Goal: Task Accomplishment & Management: Complete application form

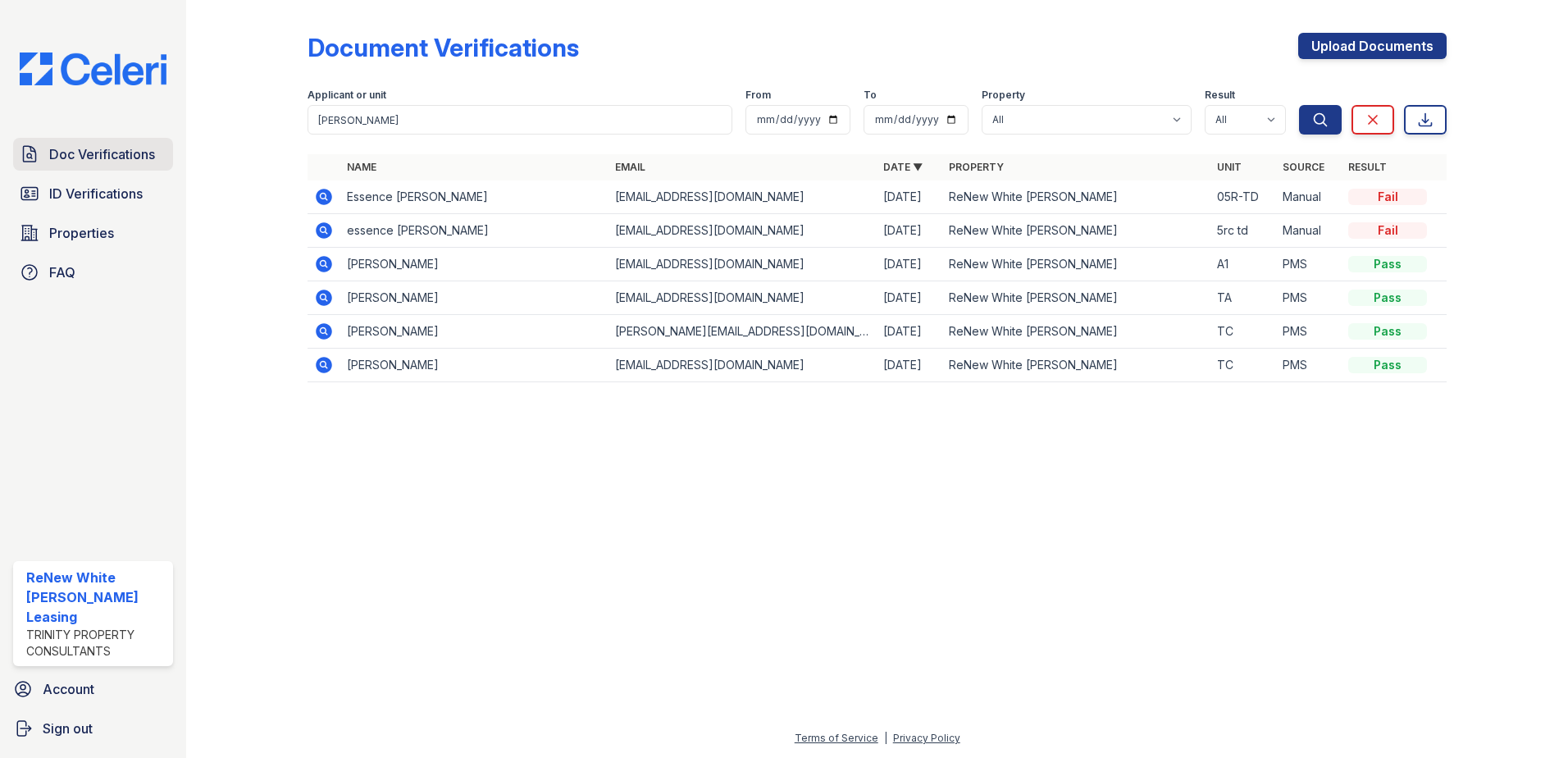
click at [70, 159] on span "Doc Verifications" at bounding box center [102, 154] width 105 height 20
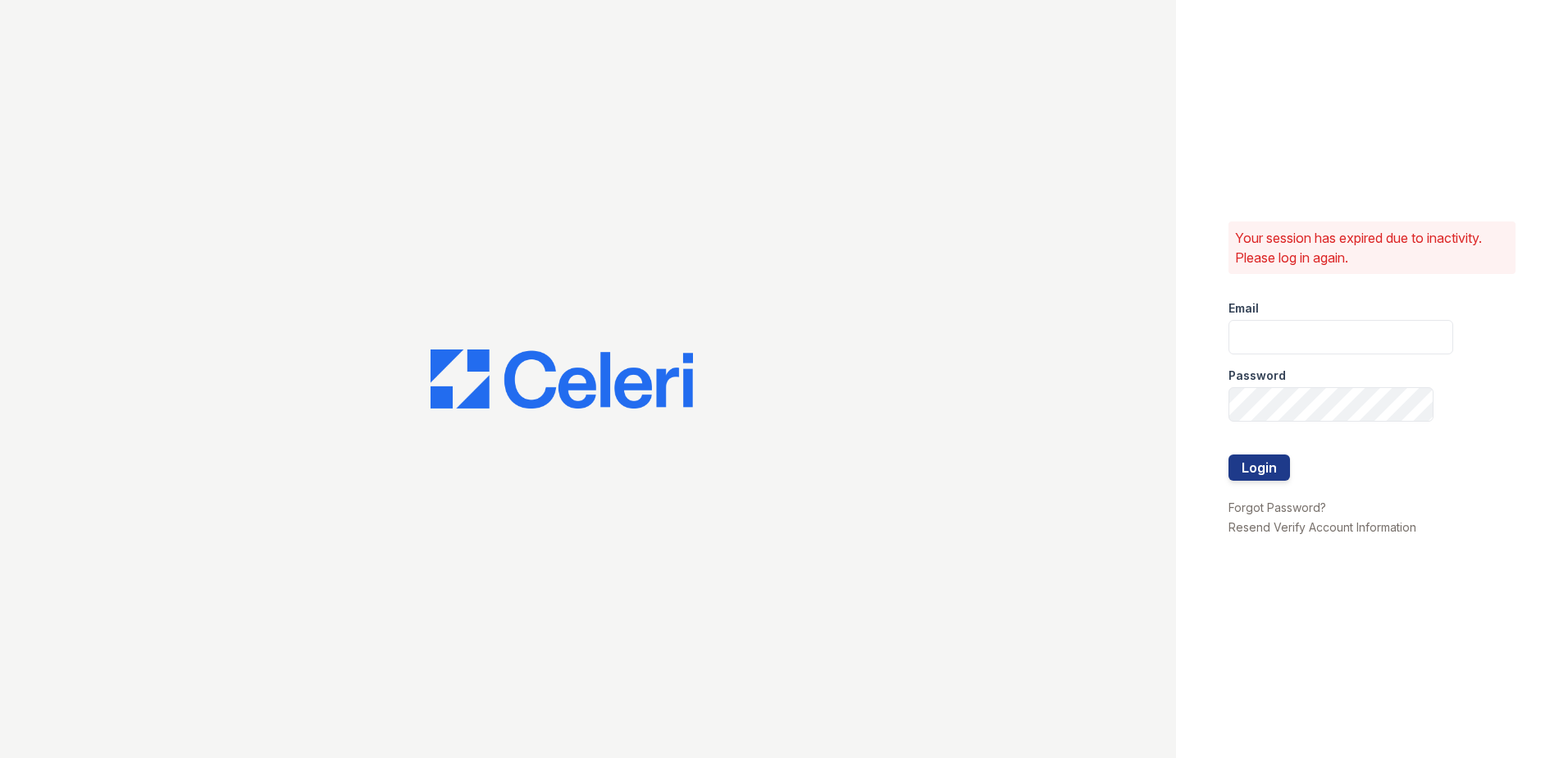
type input "renewwhitemarsh@trinity-pm.com"
click at [1280, 469] on button "Login" at bounding box center [1259, 467] width 61 height 26
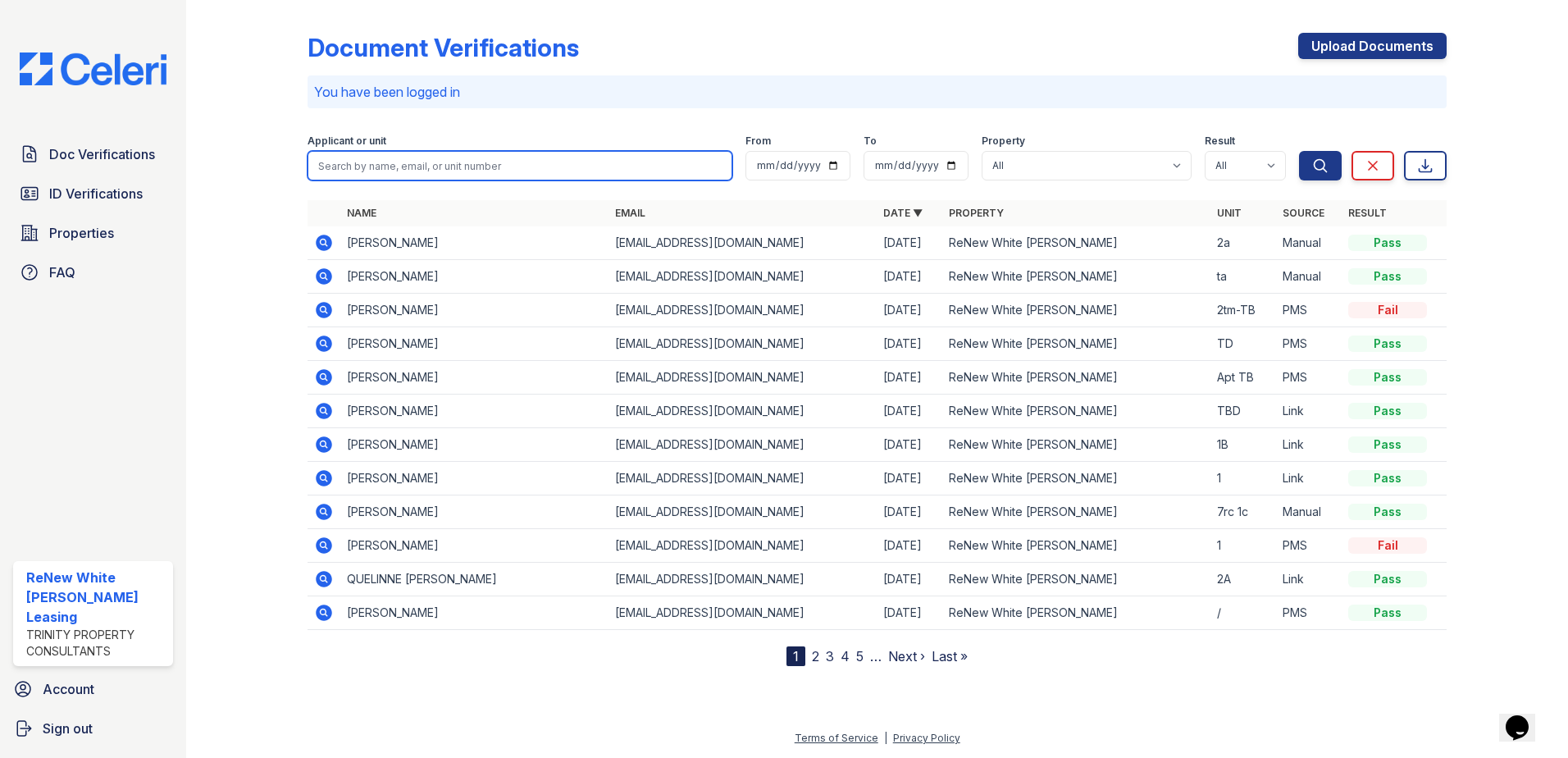
click at [500, 166] on input "search" at bounding box center [519, 165] width 424 height 30
click at [576, 172] on input "search" at bounding box center [519, 165] width 424 height 30
type input "nitia"
click at [1299, 151] on button "Search" at bounding box center [1319, 165] width 42 height 30
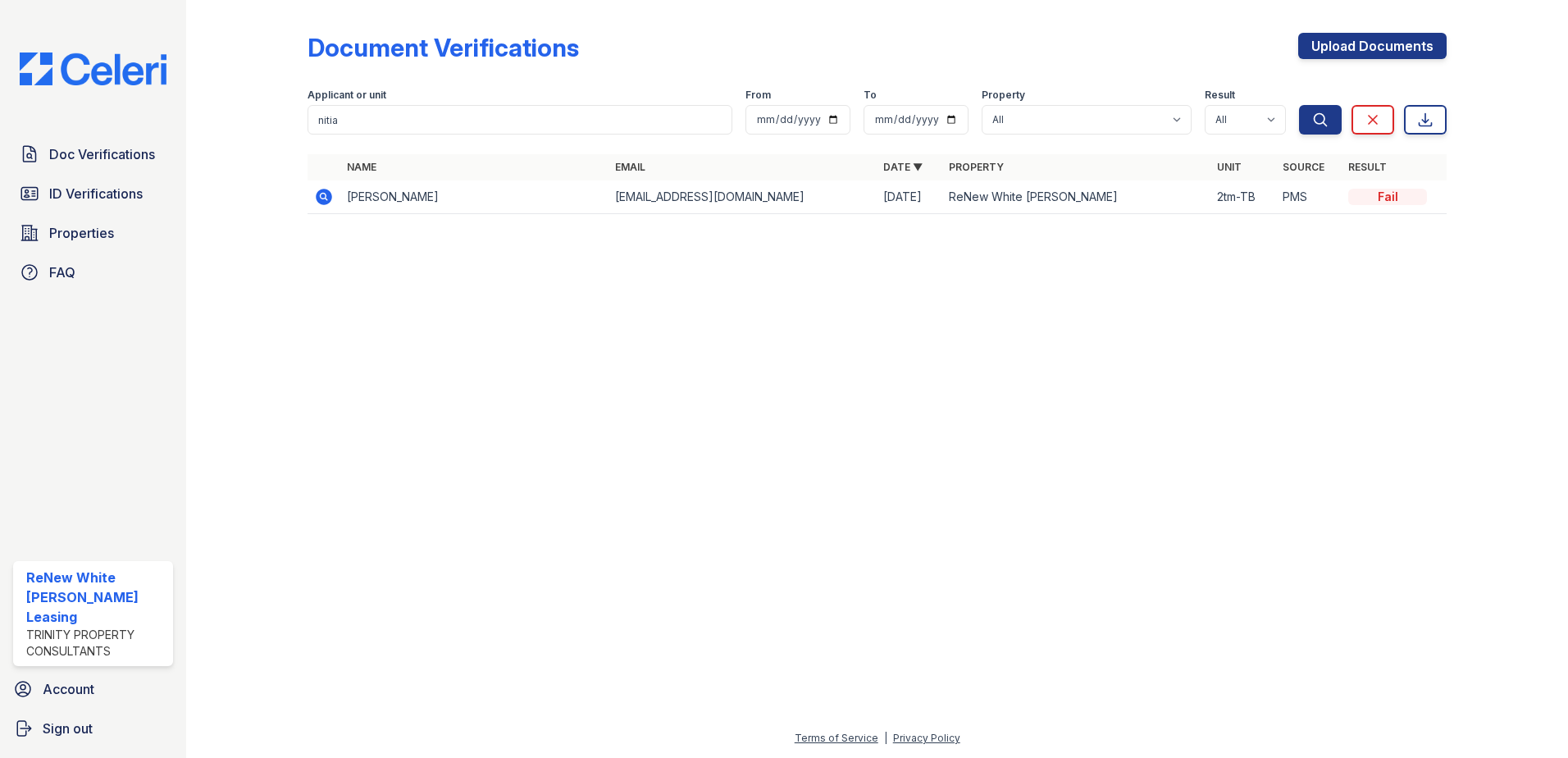
click at [318, 196] on icon at bounding box center [324, 196] width 16 height 16
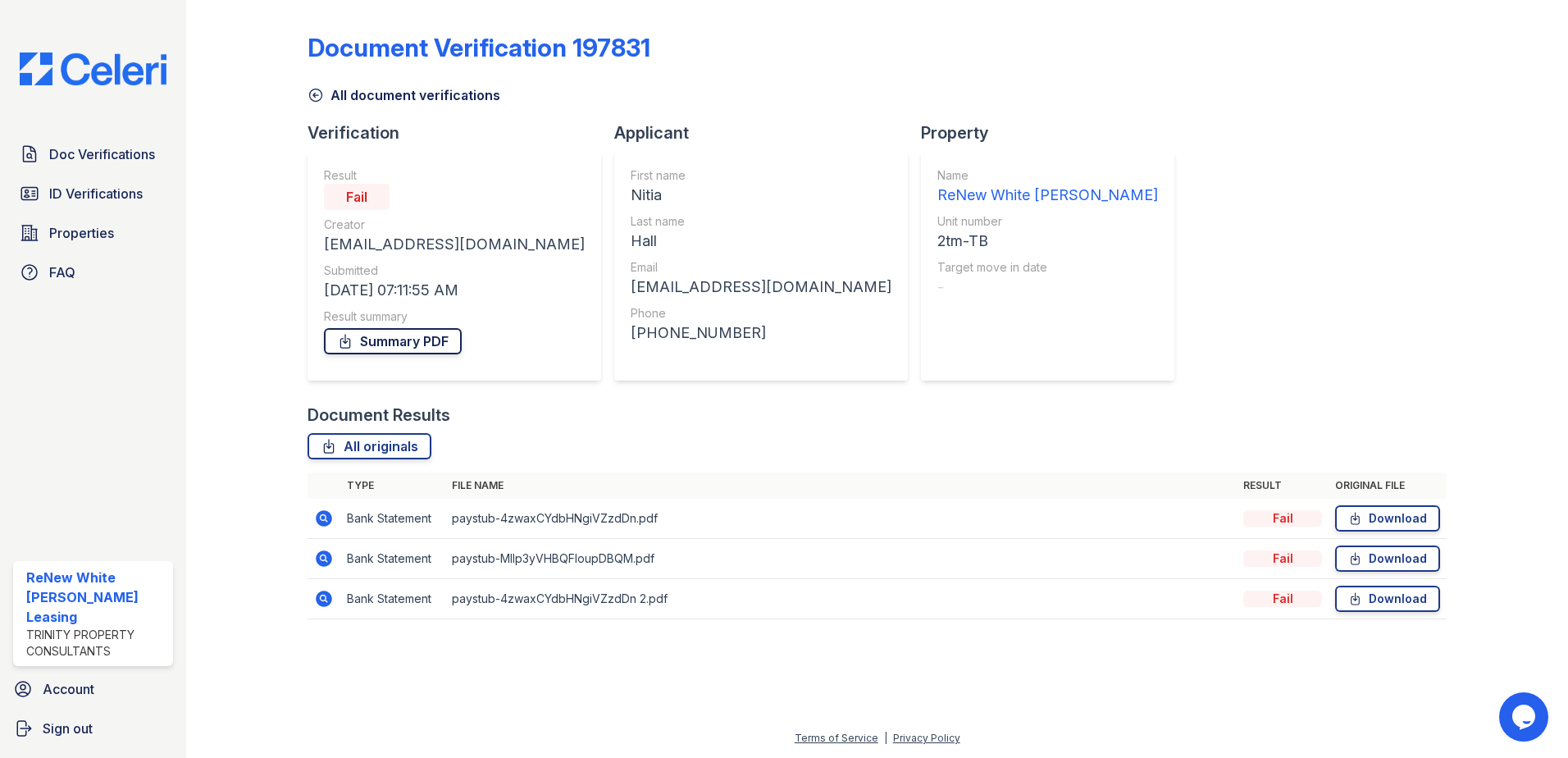
click at [400, 347] on link "Summary PDF" at bounding box center [392, 341] width 138 height 26
click at [324, 516] on icon at bounding box center [323, 516] width 5 height 5
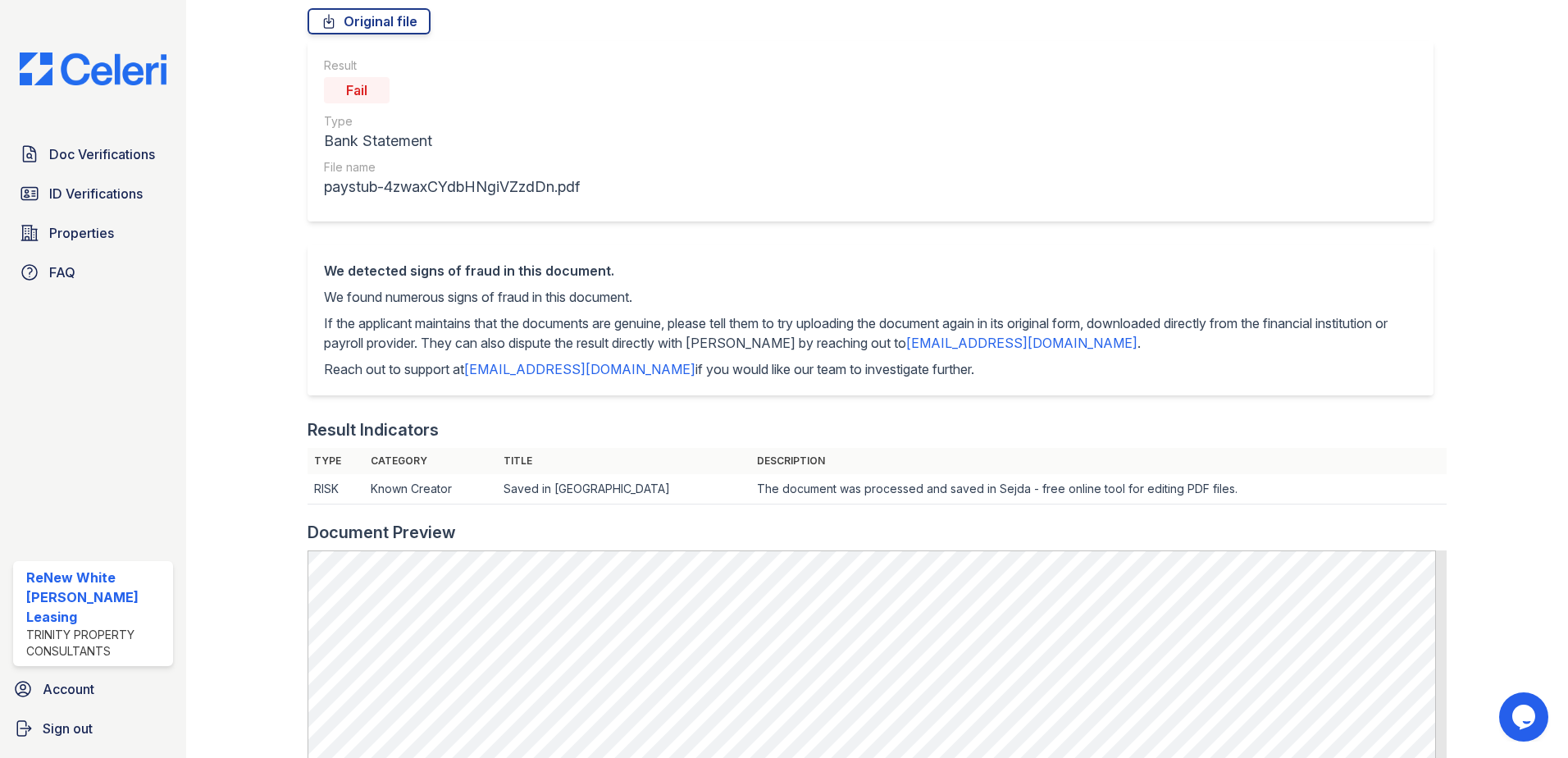
scroll to position [246, 0]
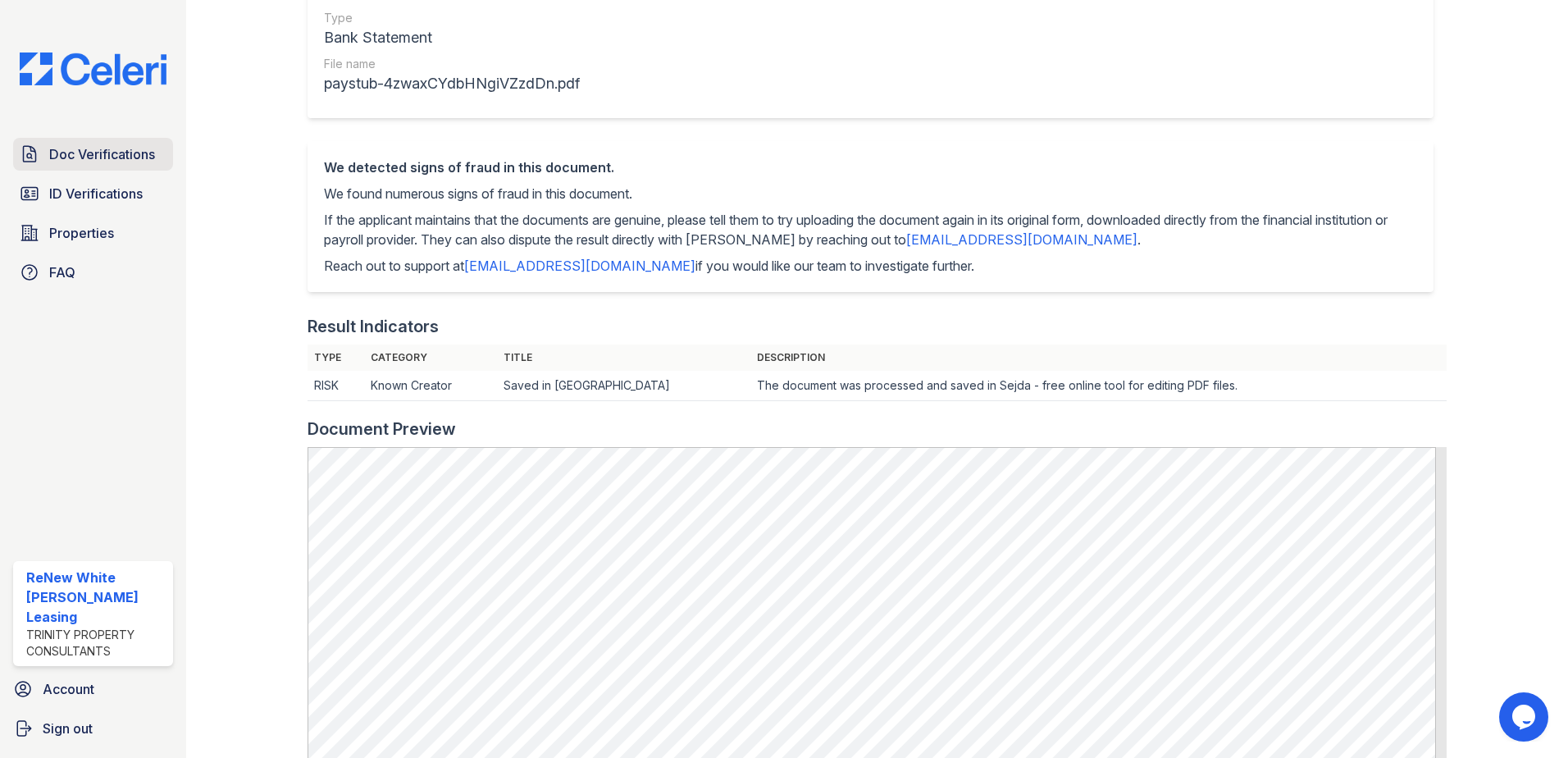
click at [41, 164] on link "Doc Verifications" at bounding box center [93, 154] width 160 height 32
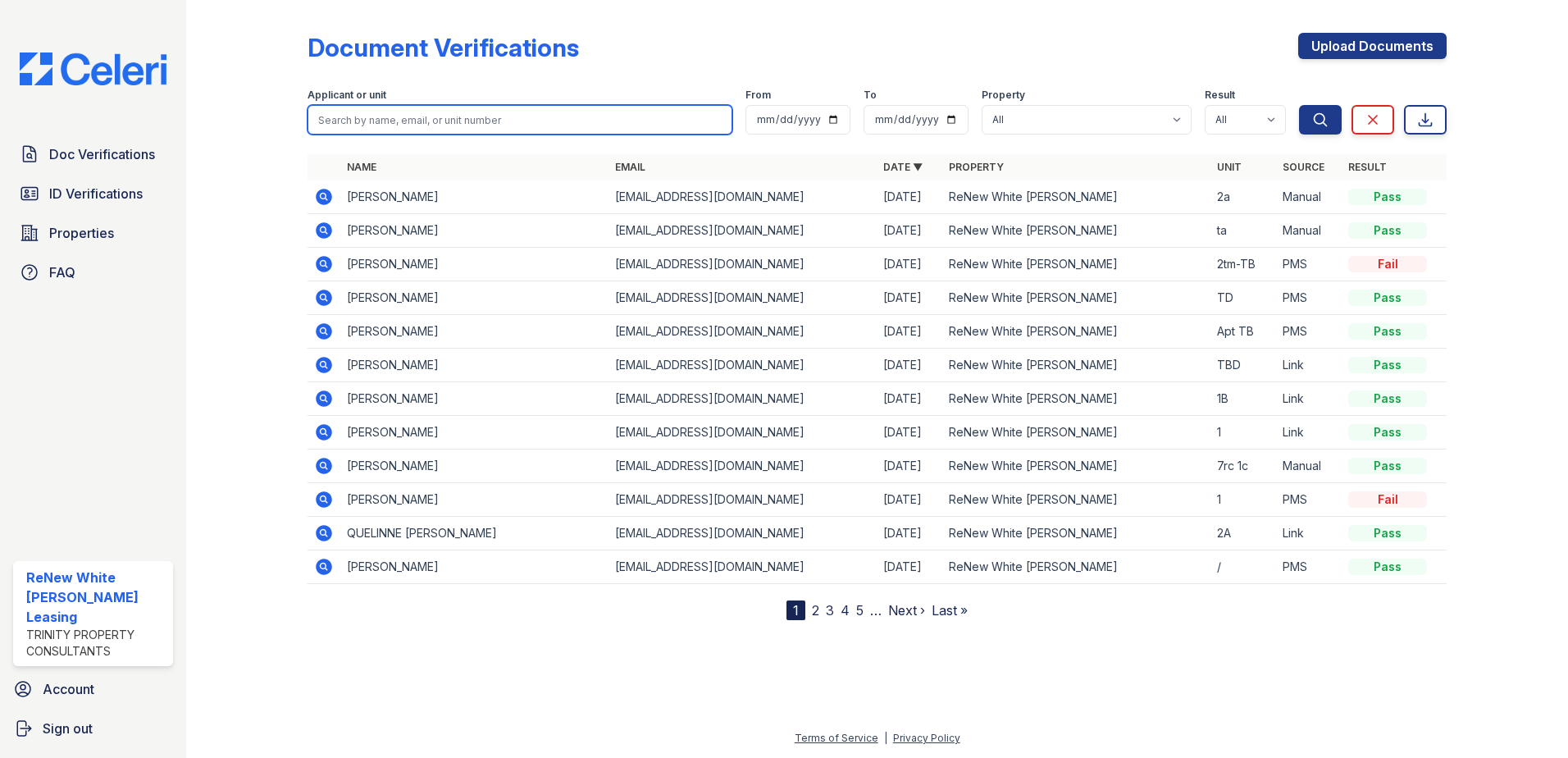
drag, startPoint x: 483, startPoint y: 117, endPoint x: 465, endPoint y: 106, distance: 21.1
click at [483, 118] on input "search" at bounding box center [519, 119] width 424 height 30
type input "joseph"
click at [1299, 105] on button "Search" at bounding box center [1319, 119] width 42 height 30
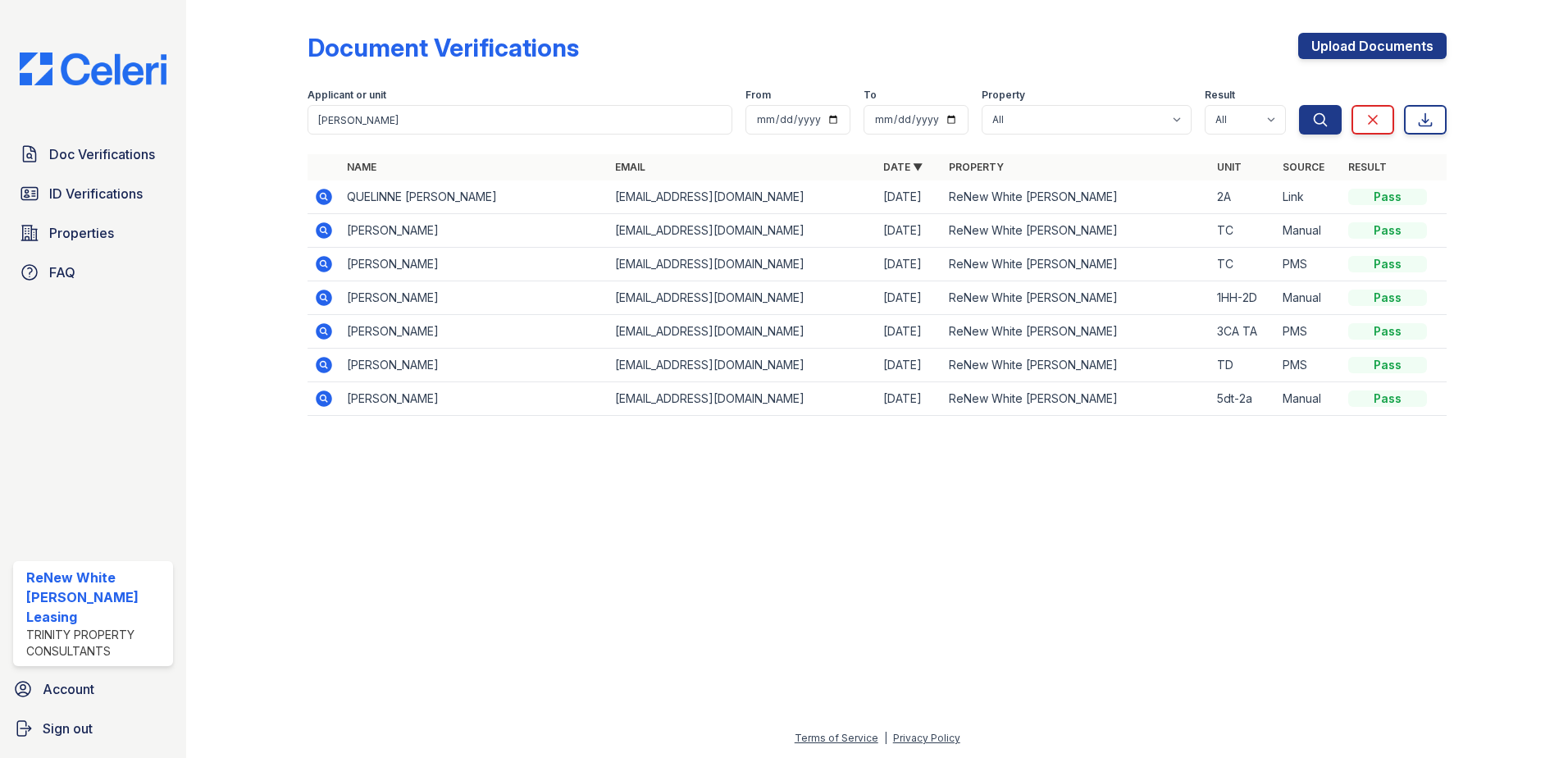
click at [321, 196] on icon at bounding box center [324, 196] width 20 height 20
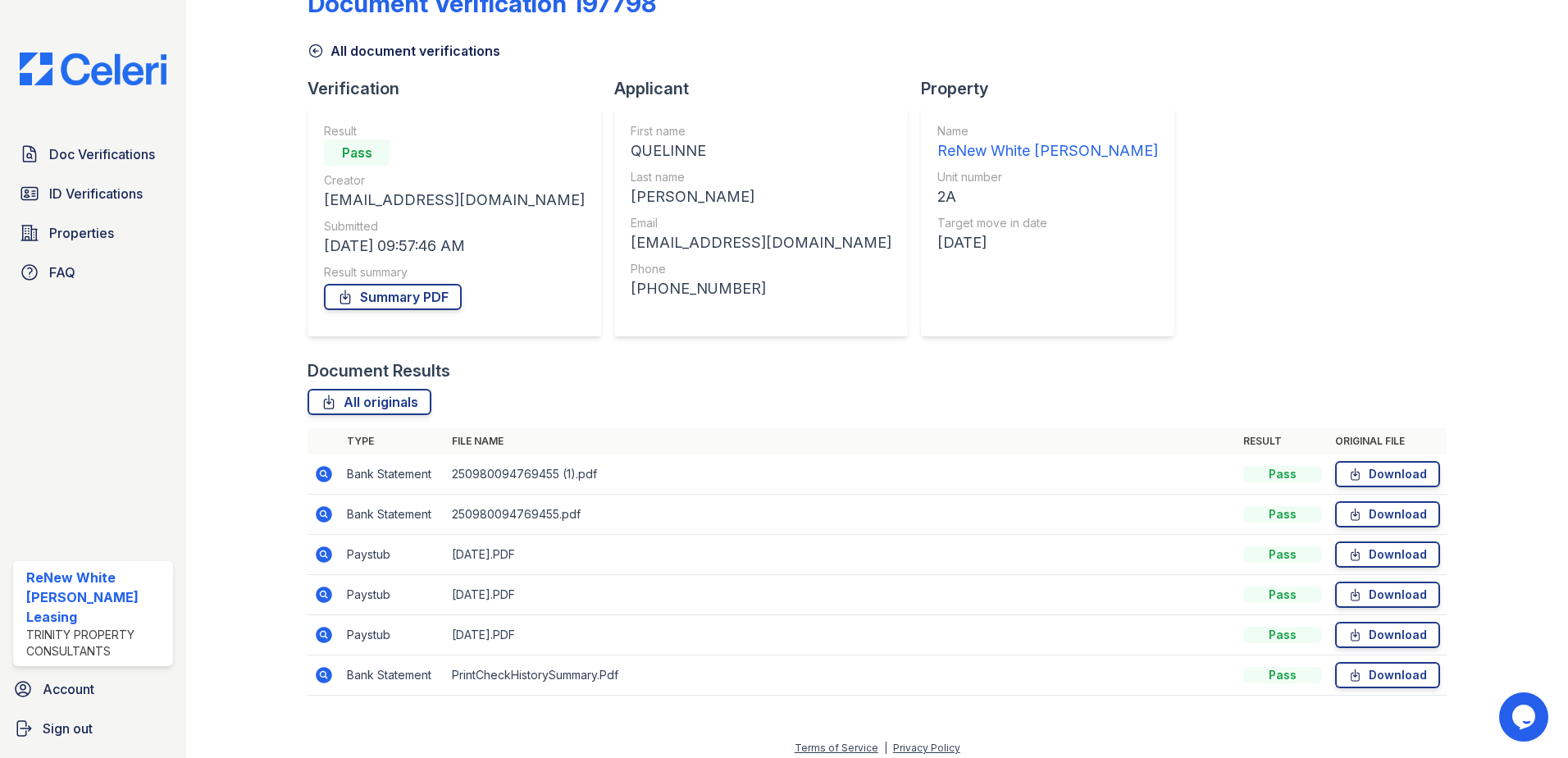
scroll to position [54, 0]
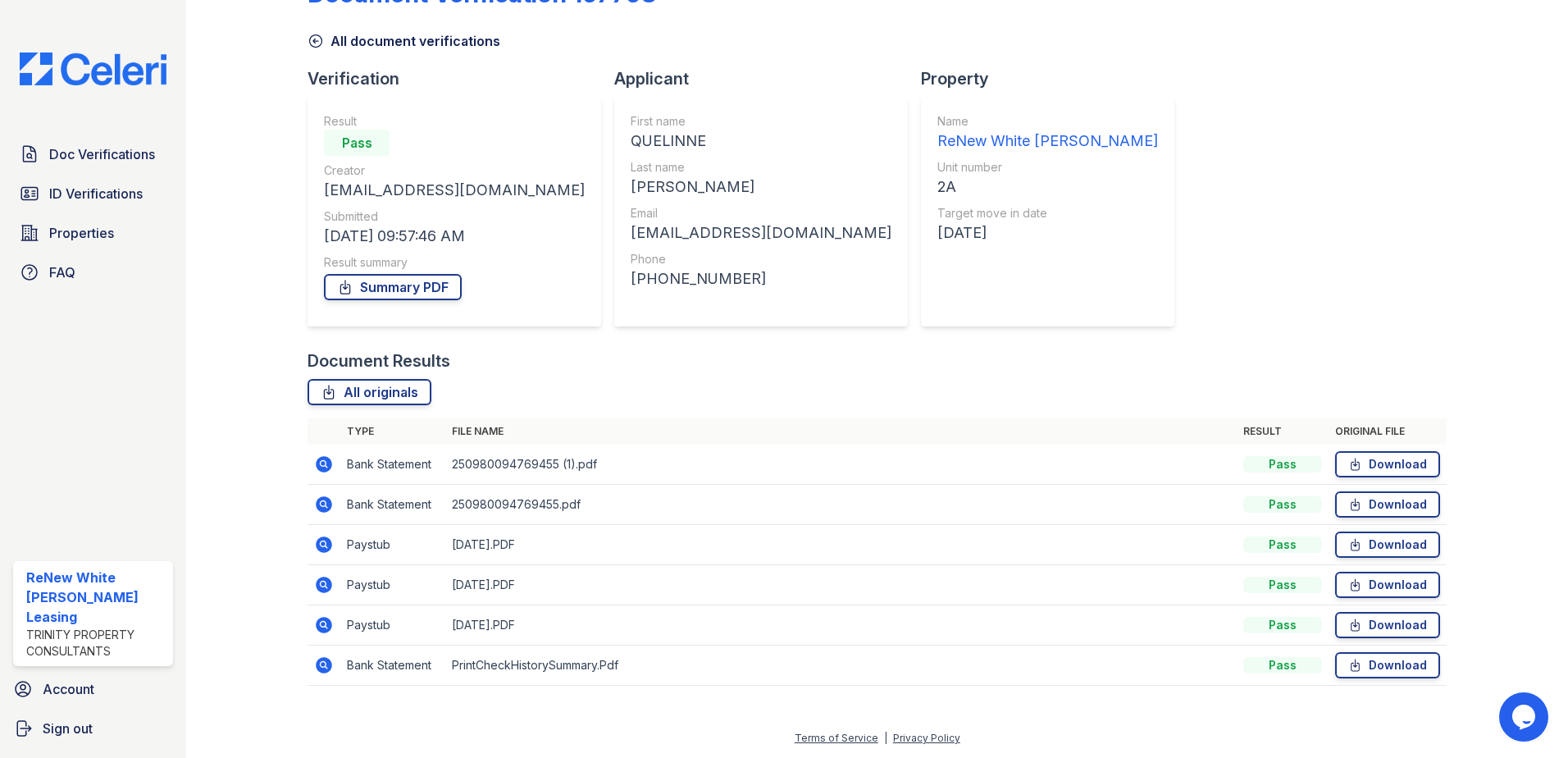
click at [324, 544] on icon at bounding box center [323, 543] width 5 height 5
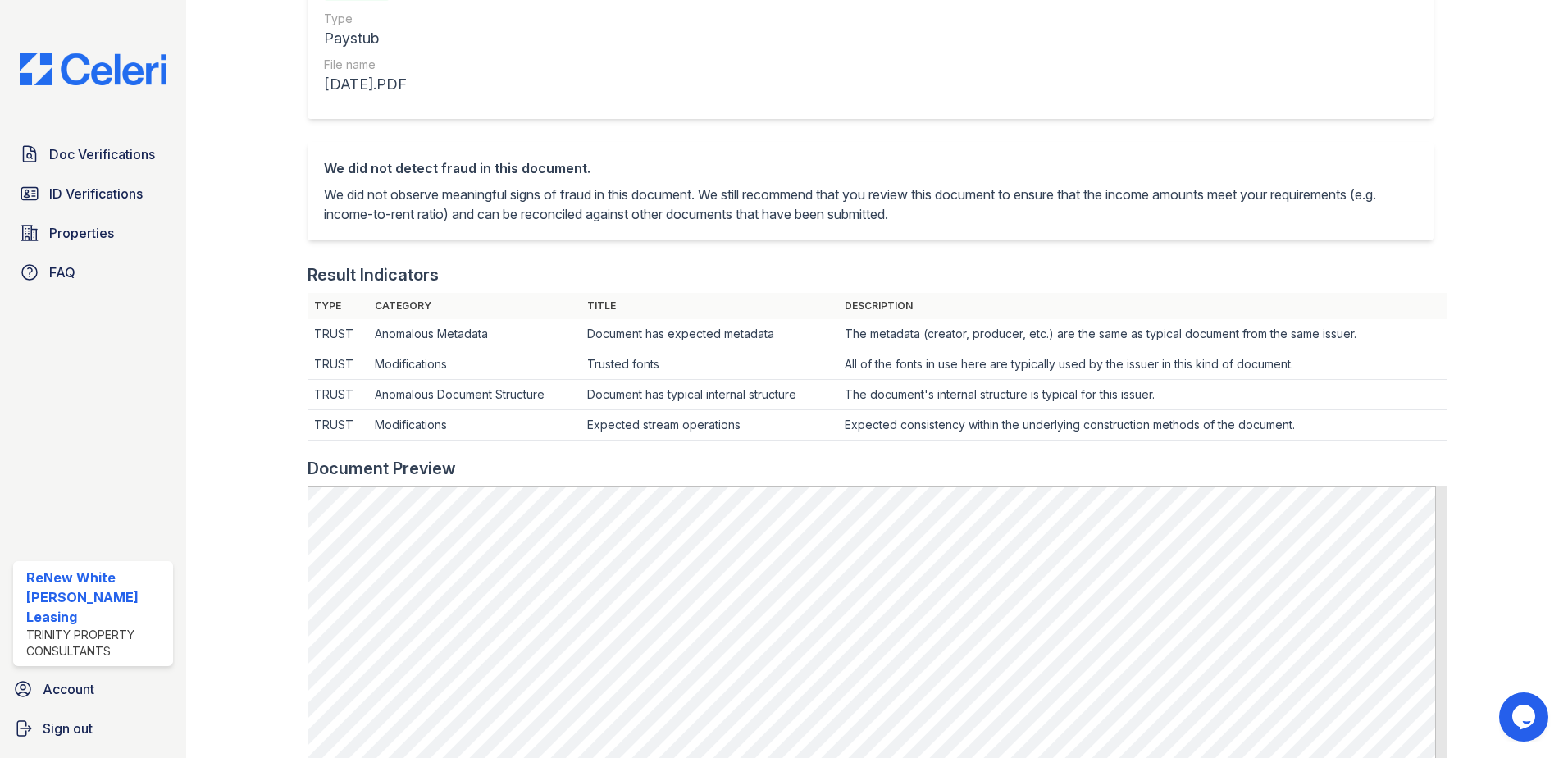
scroll to position [246, 0]
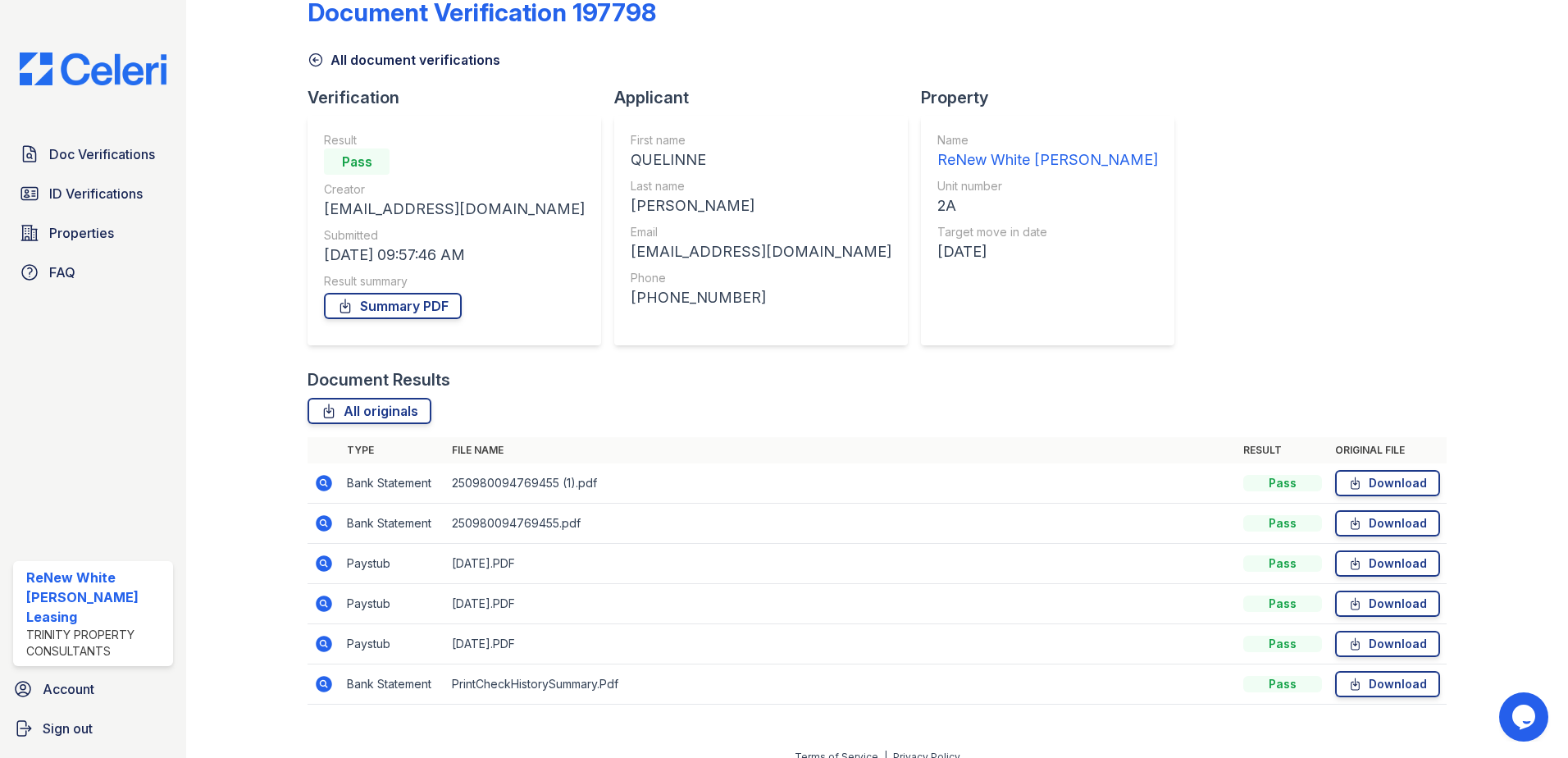
scroll to position [54, 0]
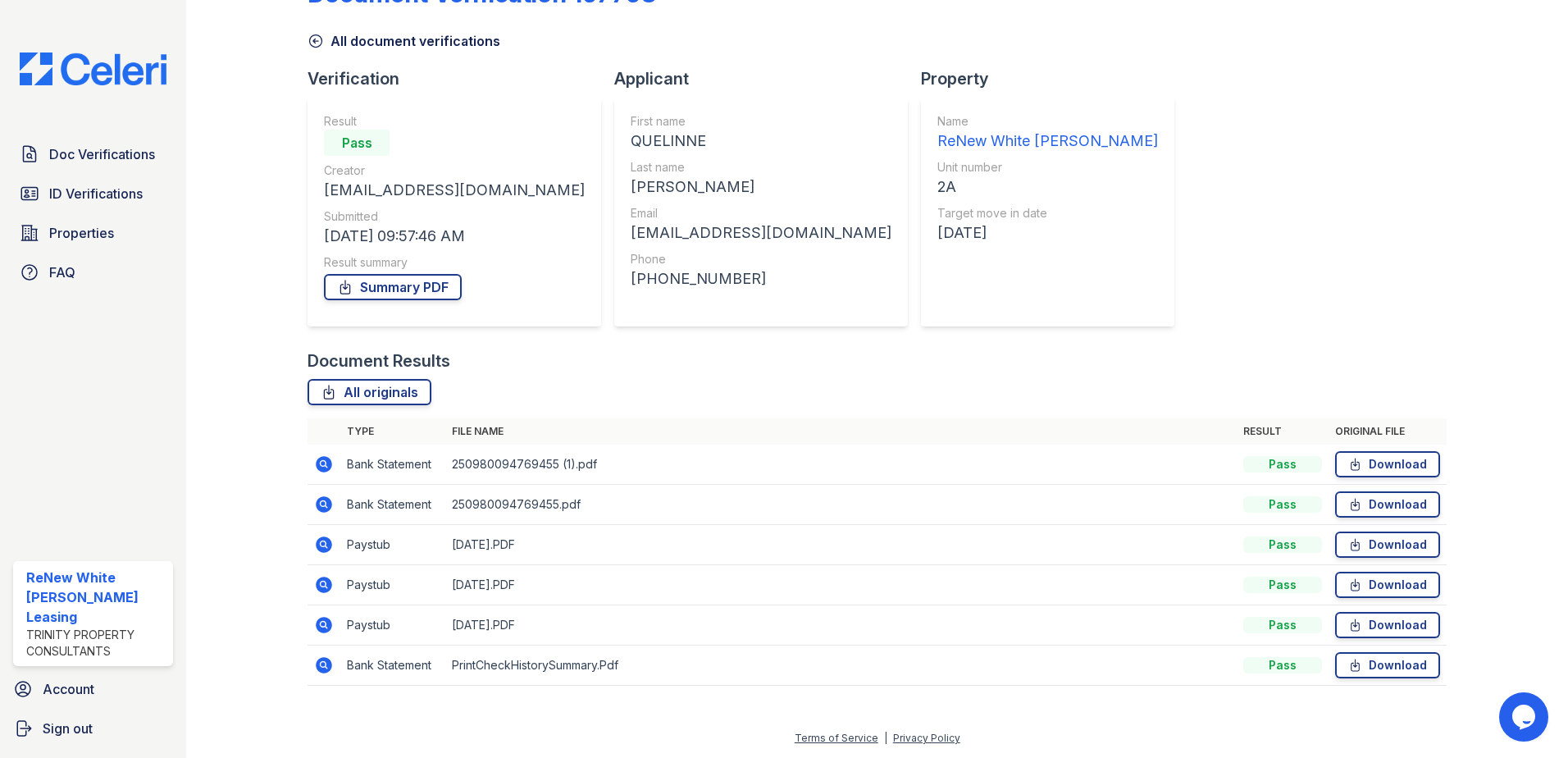
click at [320, 543] on icon at bounding box center [324, 544] width 20 height 20
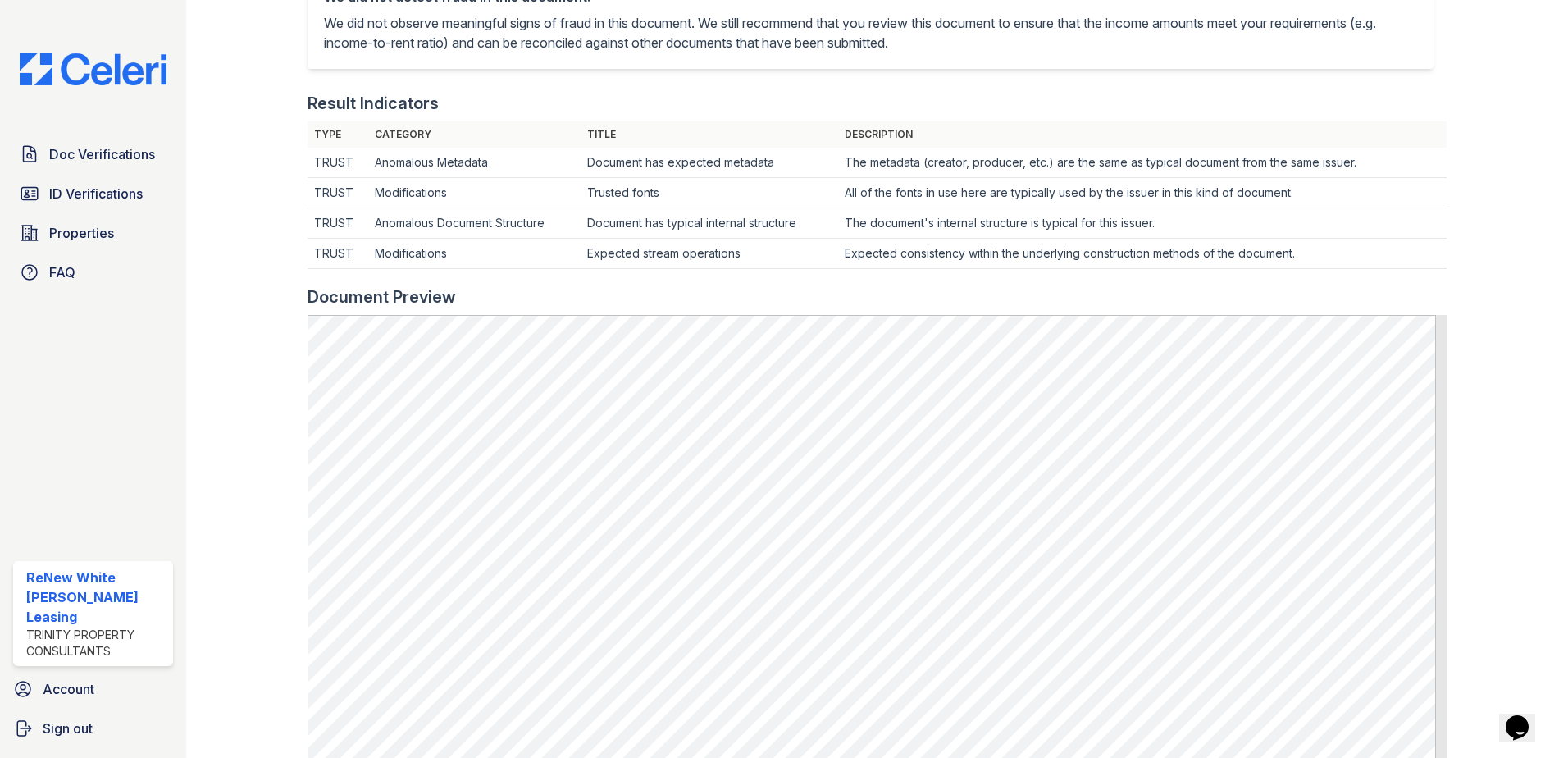
scroll to position [410, 0]
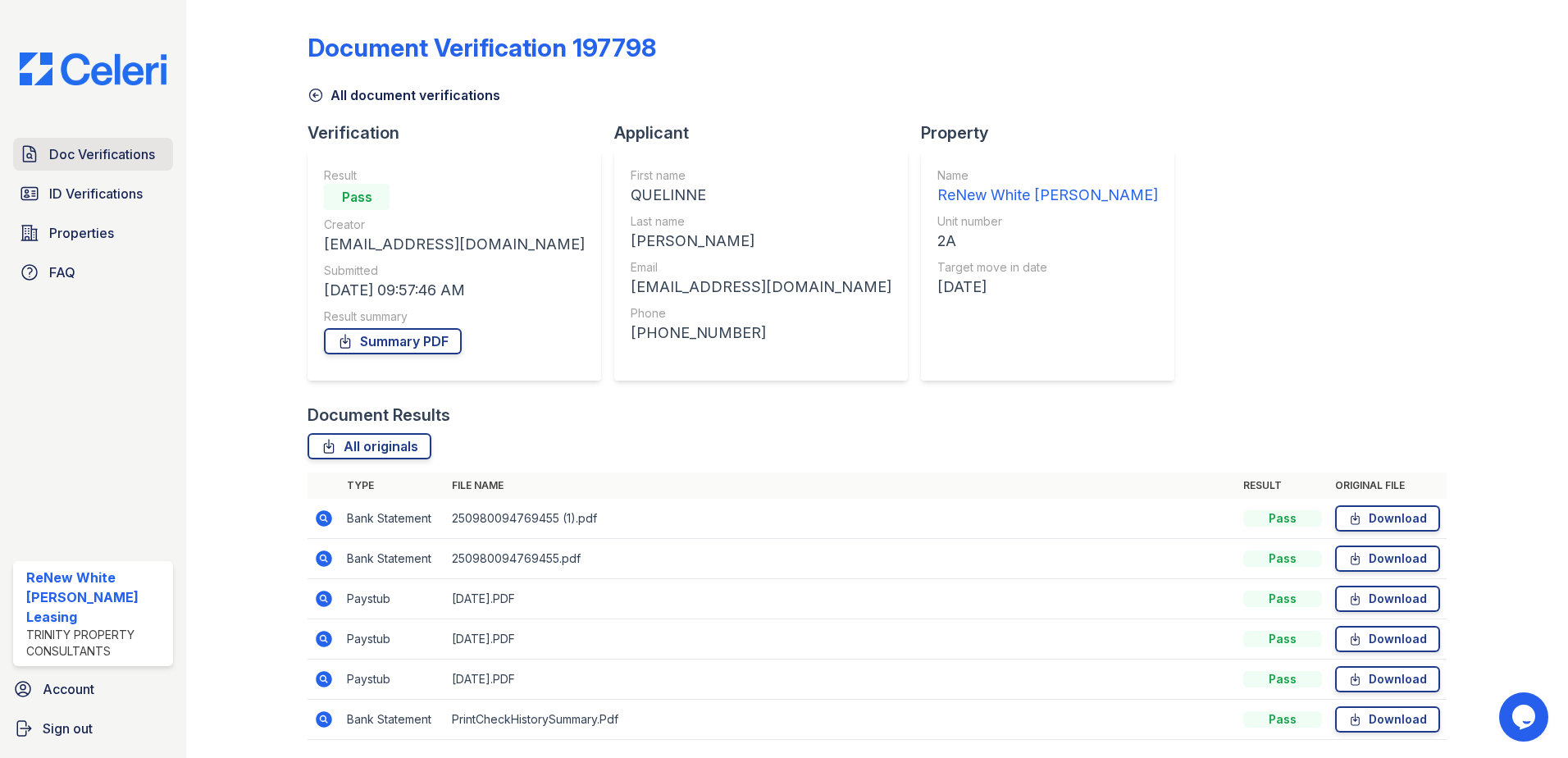
click at [123, 151] on span "Doc Verifications" at bounding box center [102, 154] width 105 height 20
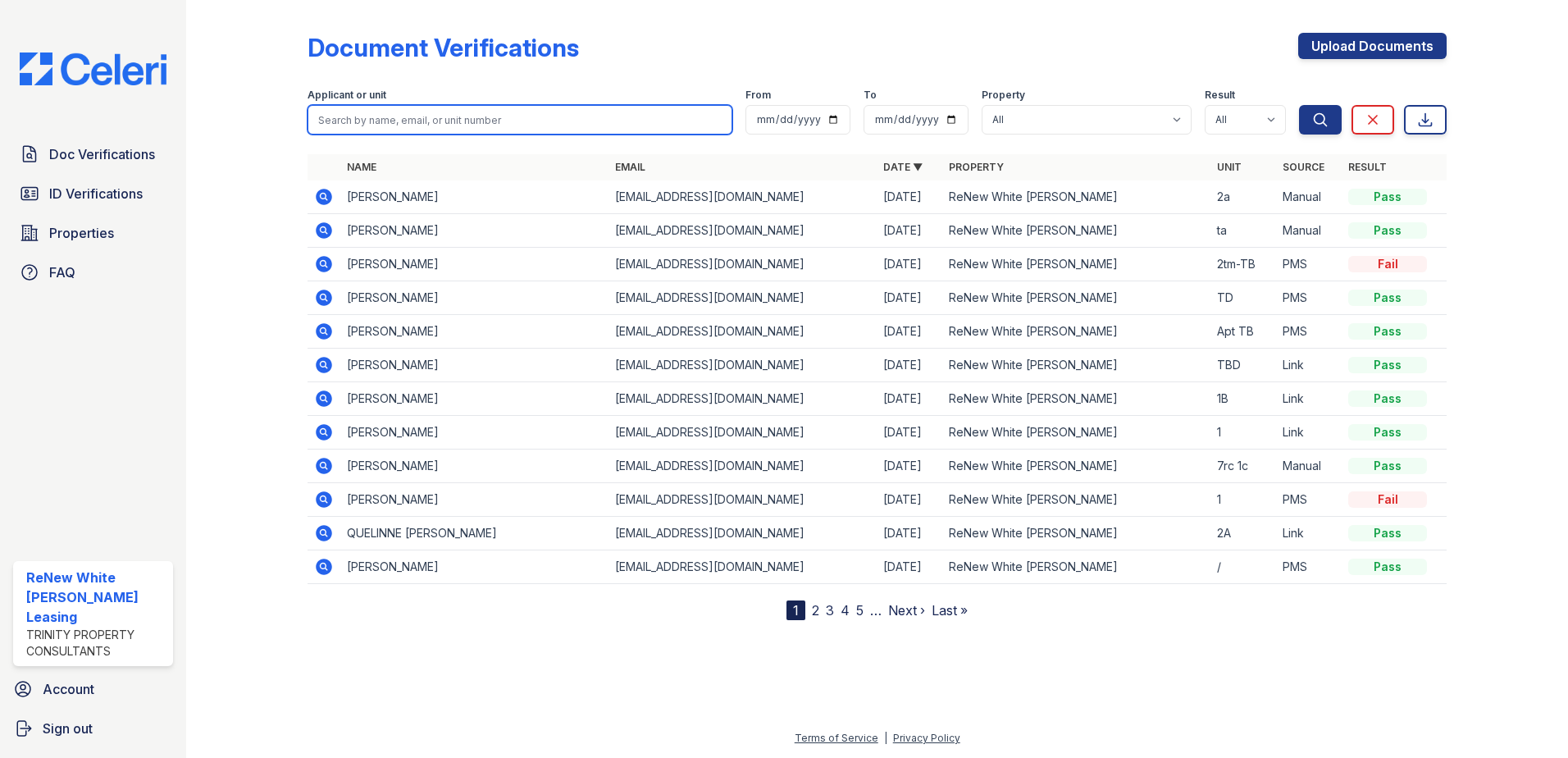
click at [430, 122] on input "search" at bounding box center [519, 119] width 424 height 30
type input "joseph"
click at [1299, 105] on button "Search" at bounding box center [1319, 119] width 42 height 30
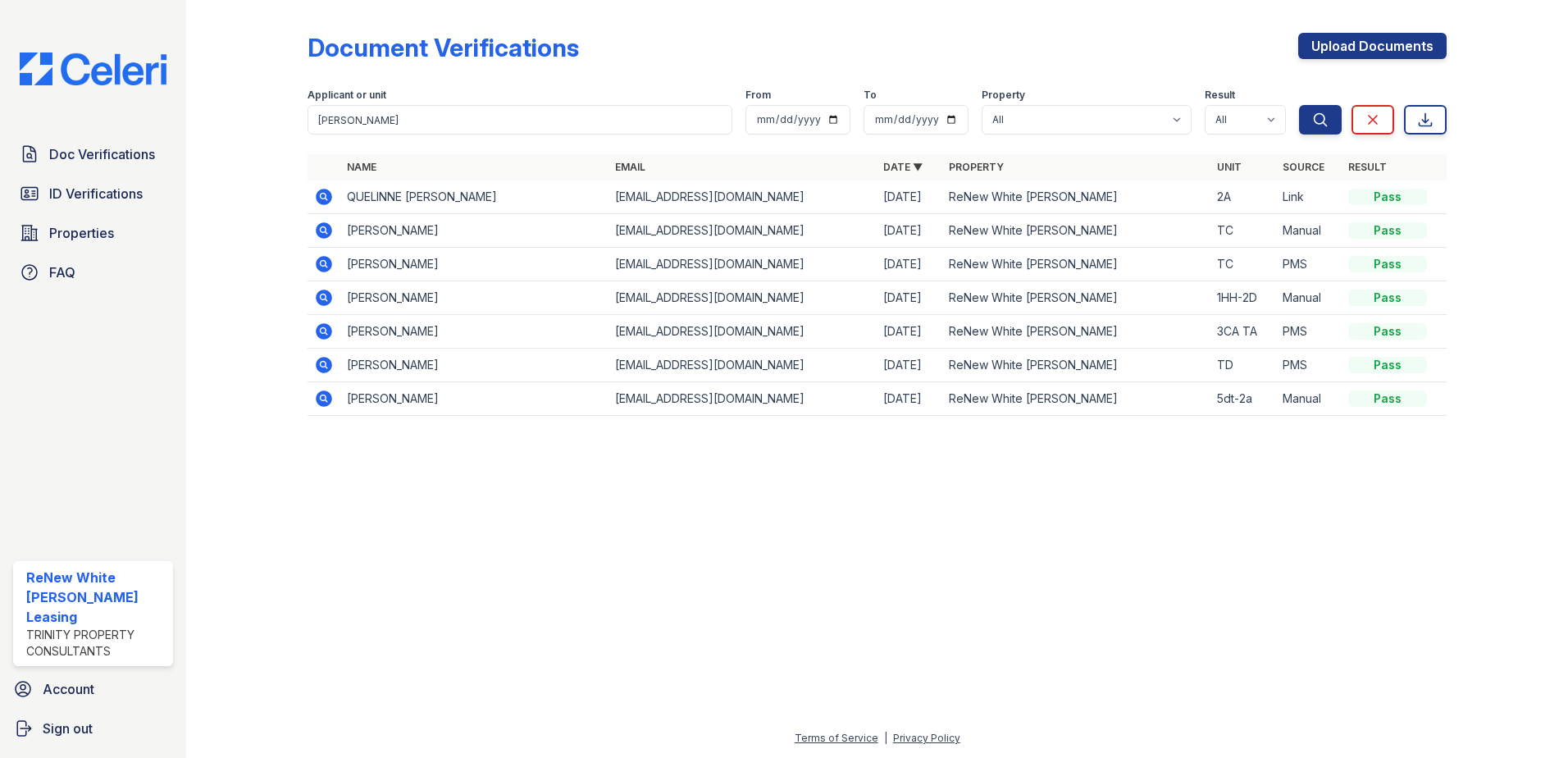
click at [321, 194] on icon at bounding box center [324, 196] width 16 height 16
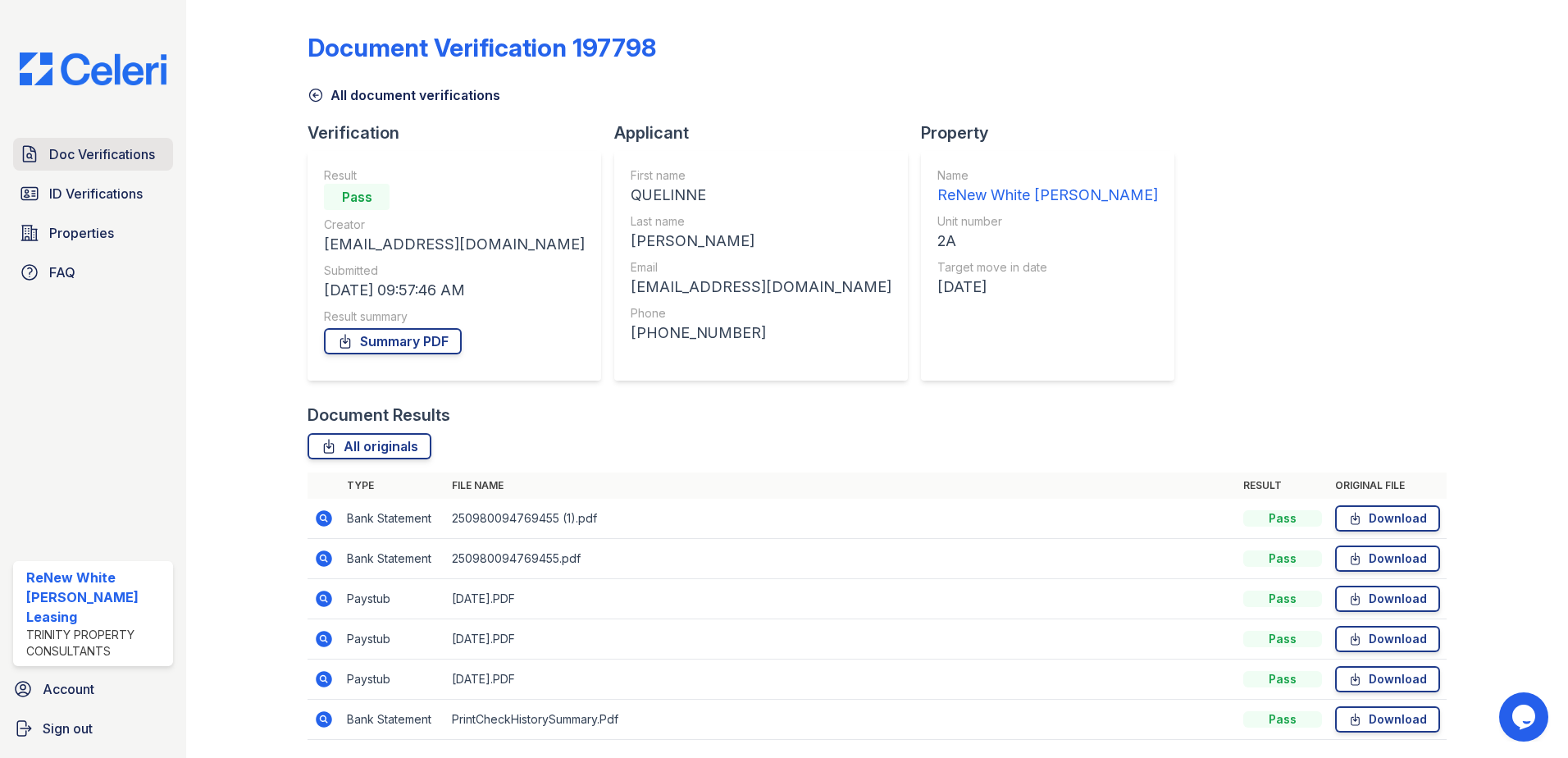
click at [68, 157] on span "Doc Verifications" at bounding box center [102, 154] width 105 height 20
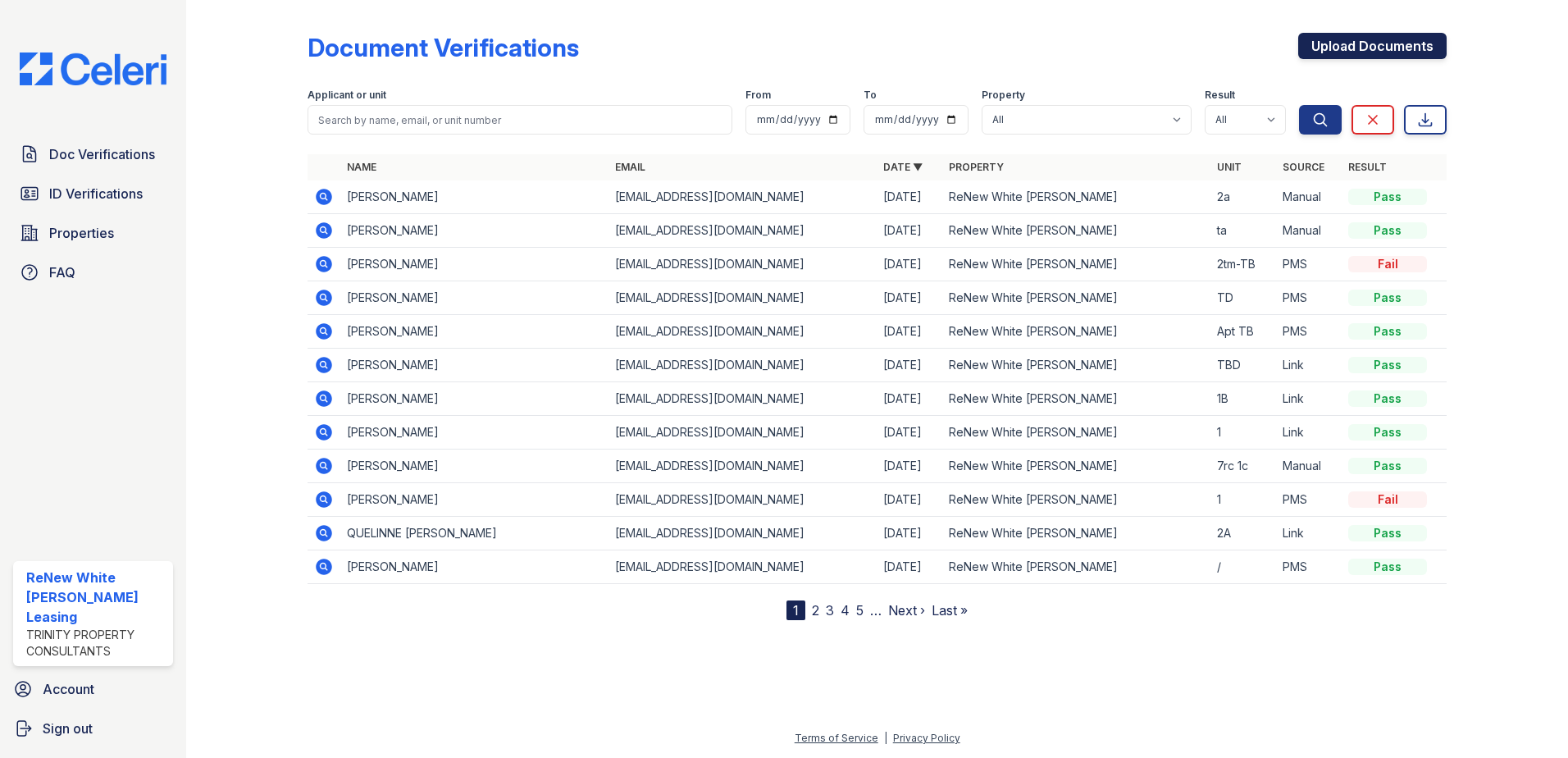
click at [1323, 49] on link "Upload Documents" at bounding box center [1372, 45] width 149 height 26
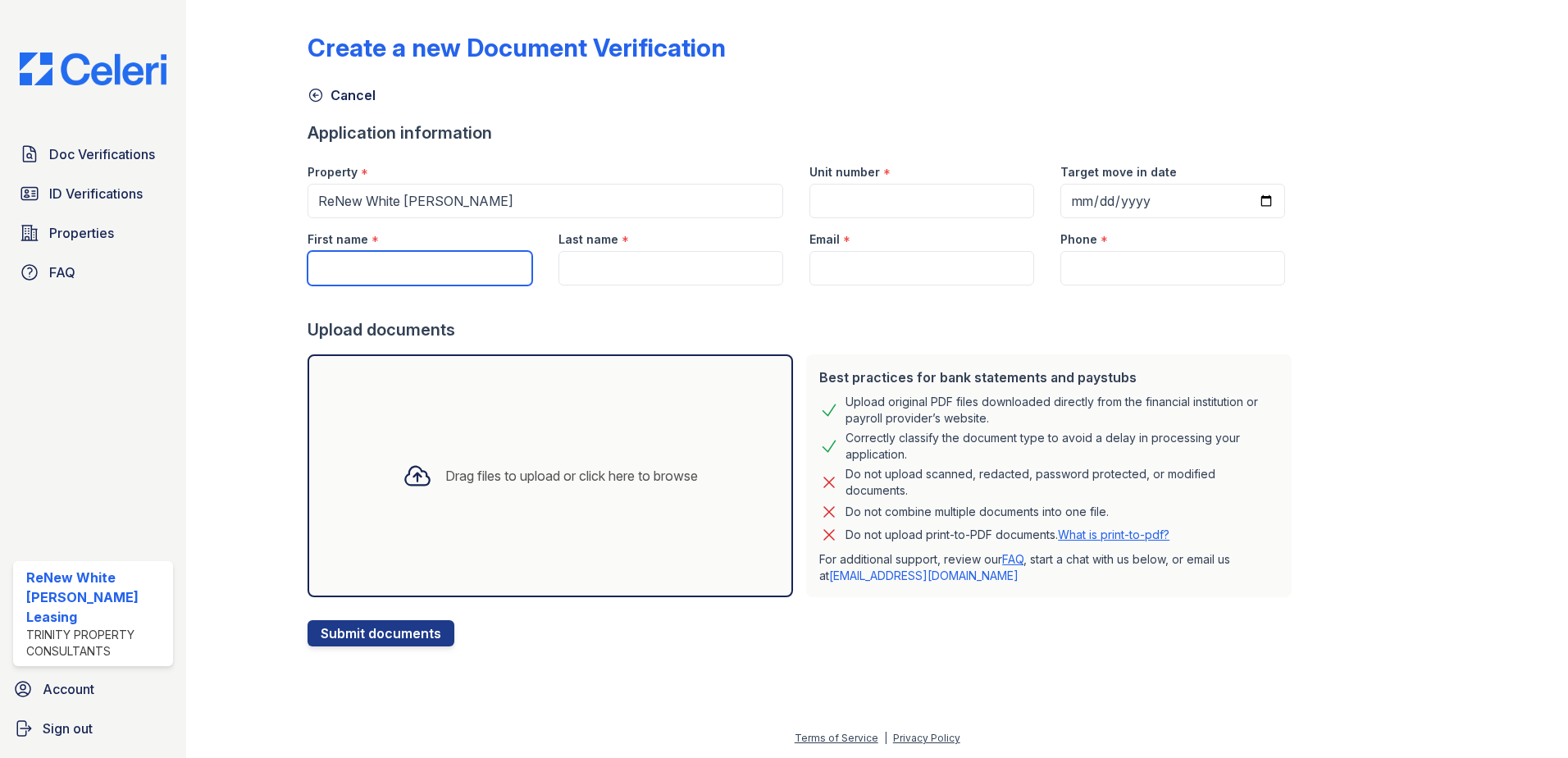
click at [358, 274] on input "First name" at bounding box center [419, 268] width 224 height 34
type input "jose"
drag, startPoint x: 384, startPoint y: 260, endPoint x: 210, endPoint y: 228, distance: 176.9
click at [267, 250] on div "Create a new Document Verification Cancel Application information Property * Re…" at bounding box center [877, 336] width 1329 height 672
type input "quelinne"
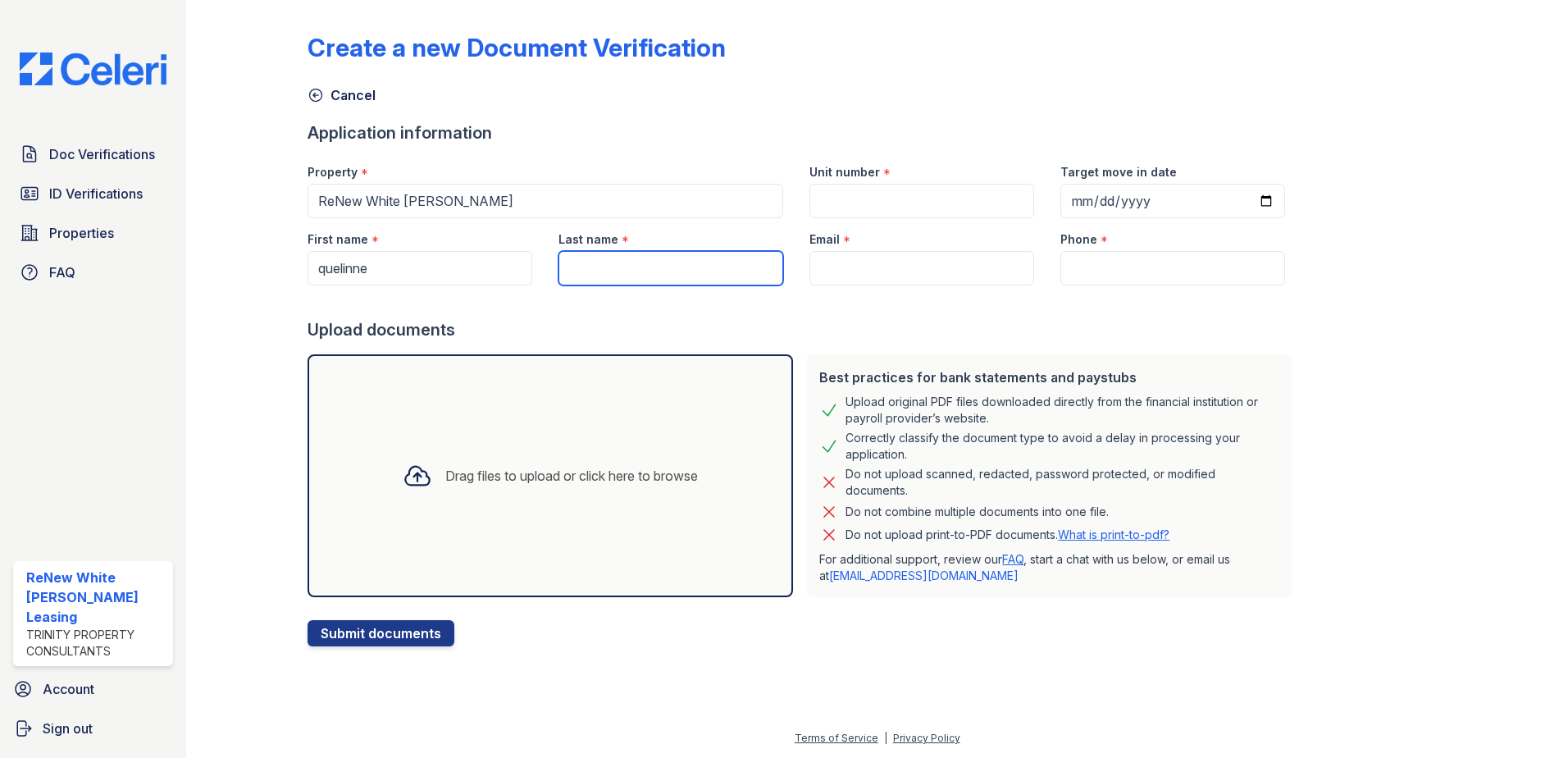
click at [651, 265] on input "Last name" at bounding box center [670, 268] width 224 height 34
type input "[PERSON_NAME]"
drag, startPoint x: 855, startPoint y: 262, endPoint x: 771, endPoint y: 262, distance: 84.0
click at [855, 262] on input "Email" at bounding box center [921, 268] width 224 height 34
paste input "[EMAIL_ADDRESS][DOMAIN_NAME]"
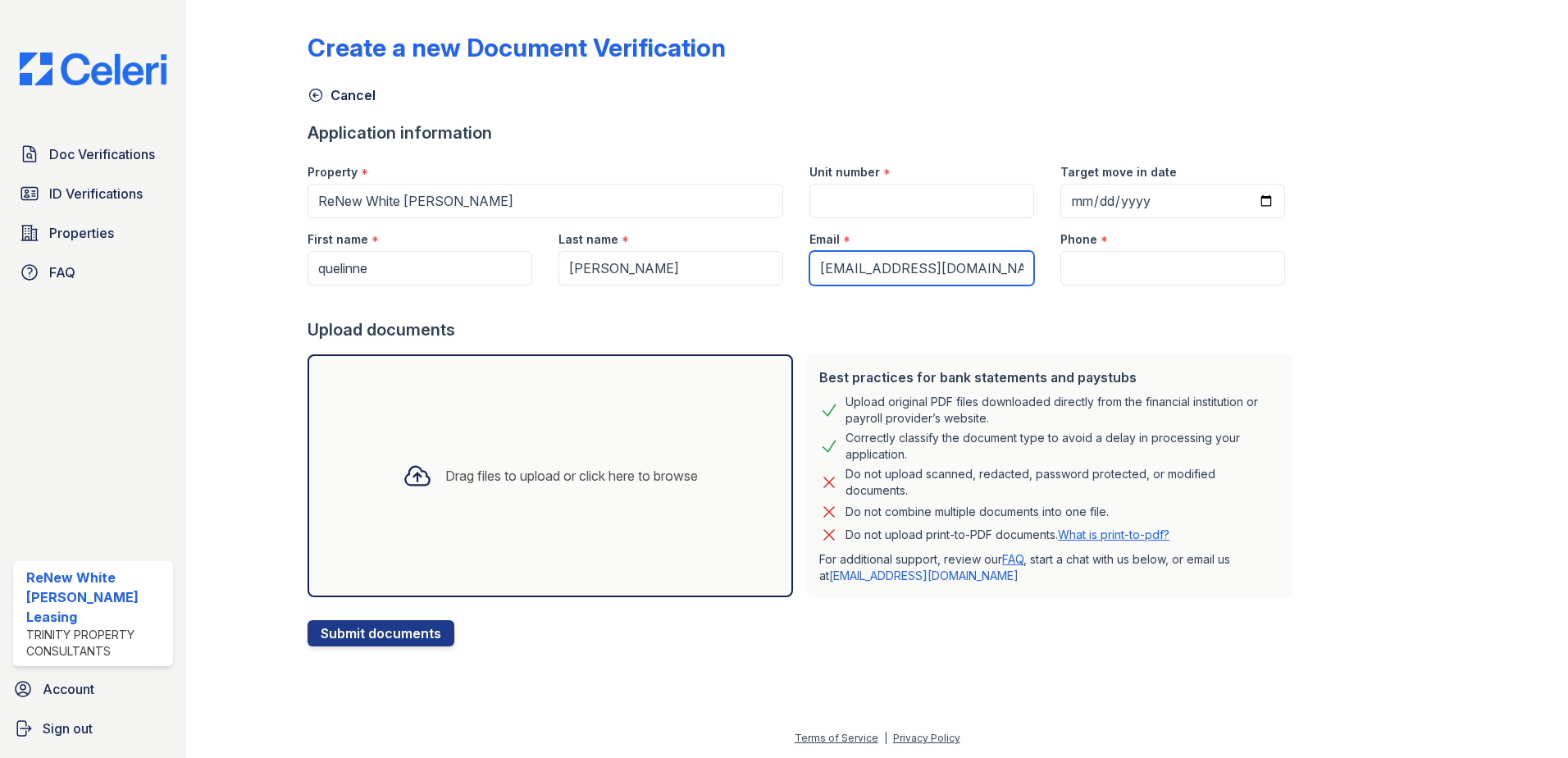
type input "[EMAIL_ADDRESS][DOMAIN_NAME]"
click at [1094, 249] on div "Phone *" at bounding box center [1172, 234] width 224 height 32
click at [1091, 264] on input "Phone" at bounding box center [1172, 268] width 224 height 34
drag, startPoint x: 1134, startPoint y: 282, endPoint x: 1135, endPoint y: 271, distance: 11.0
paste input "(678) 687-6599"
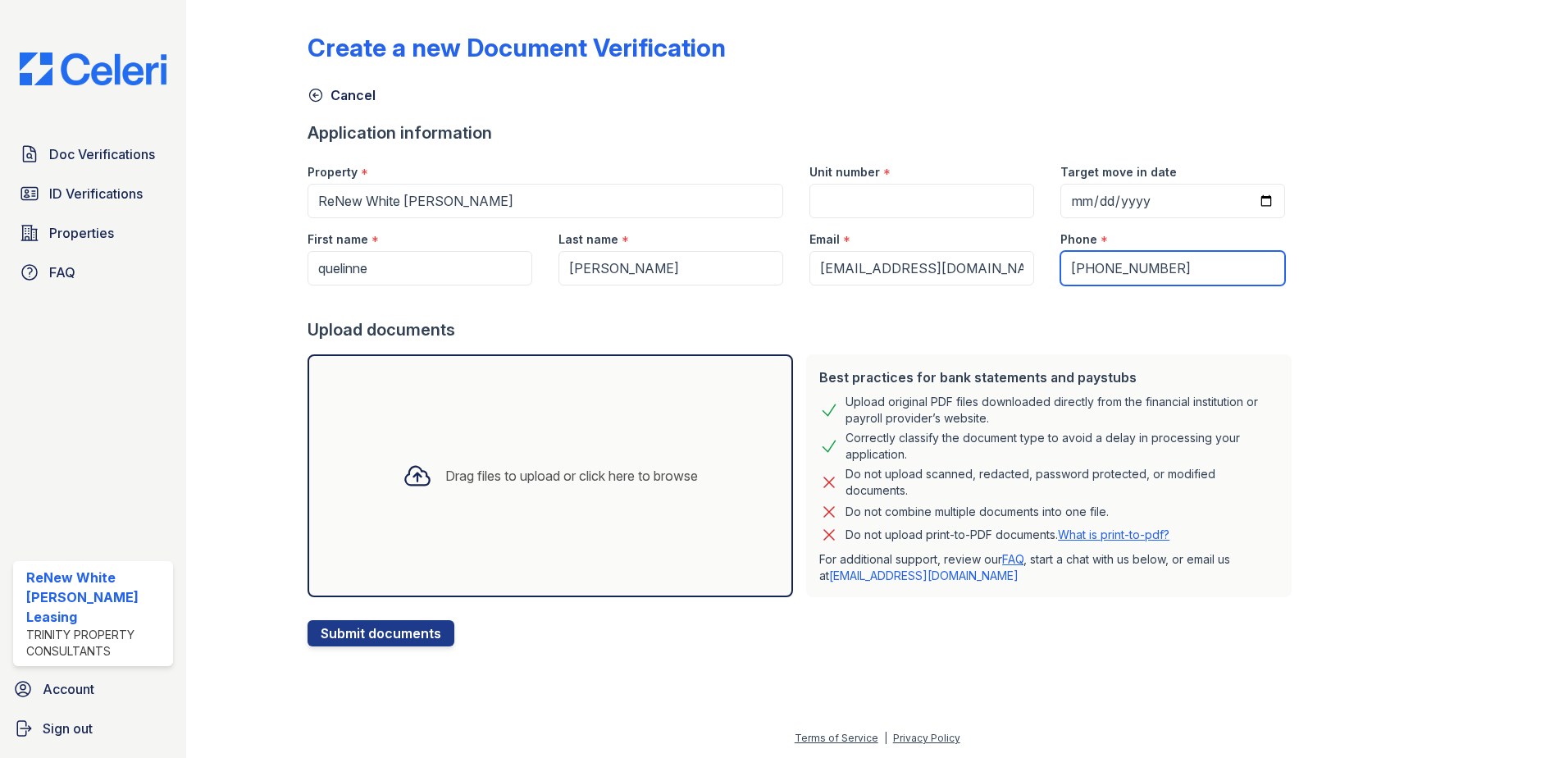
type input "(678) 687-6599"
click at [938, 211] on input "Unit number" at bounding box center [921, 201] width 224 height 34
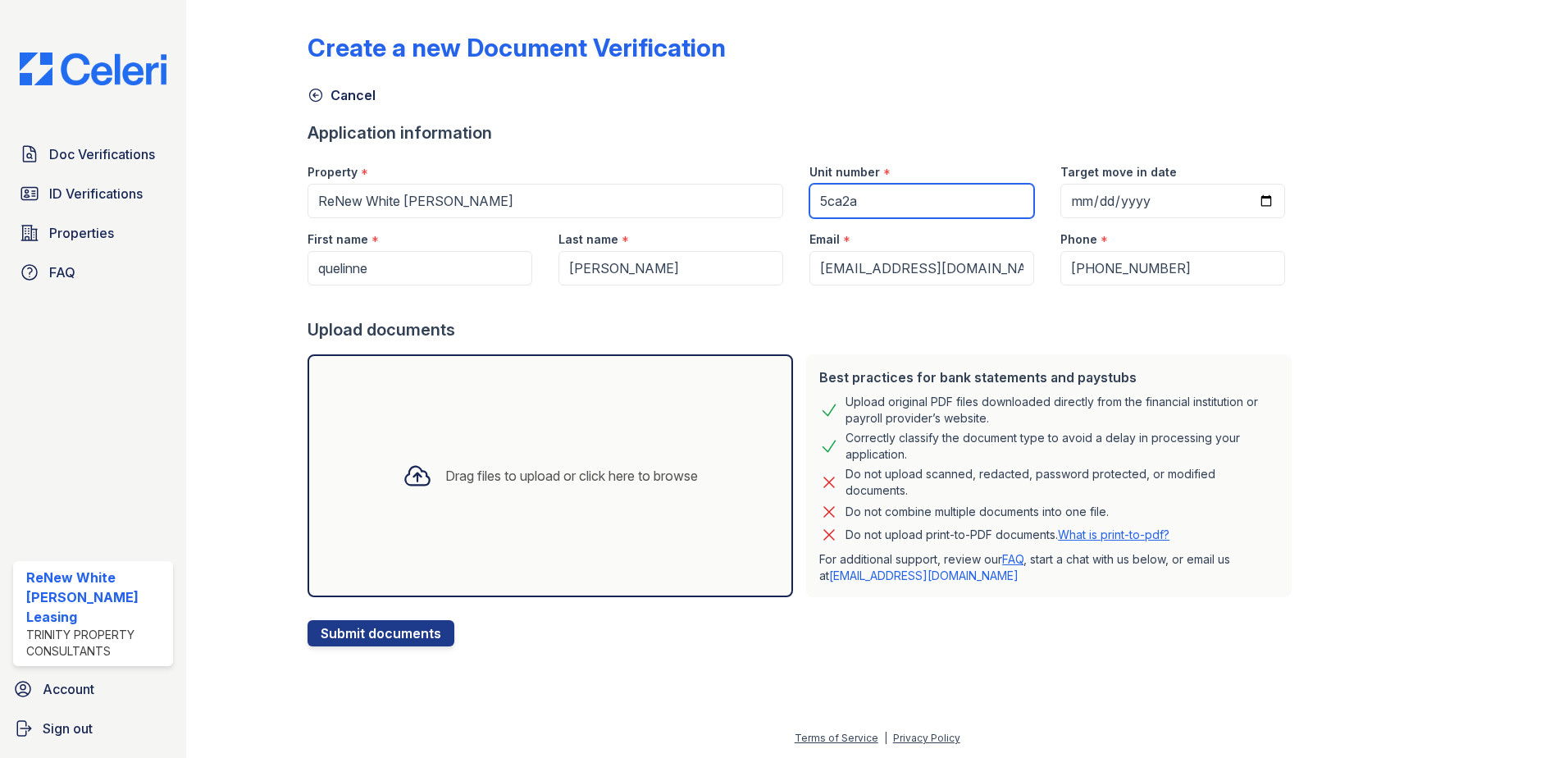
type input "5ca2a"
click at [585, 385] on div "Drag files to upload or click here to browse" at bounding box center [550, 475] width 486 height 242
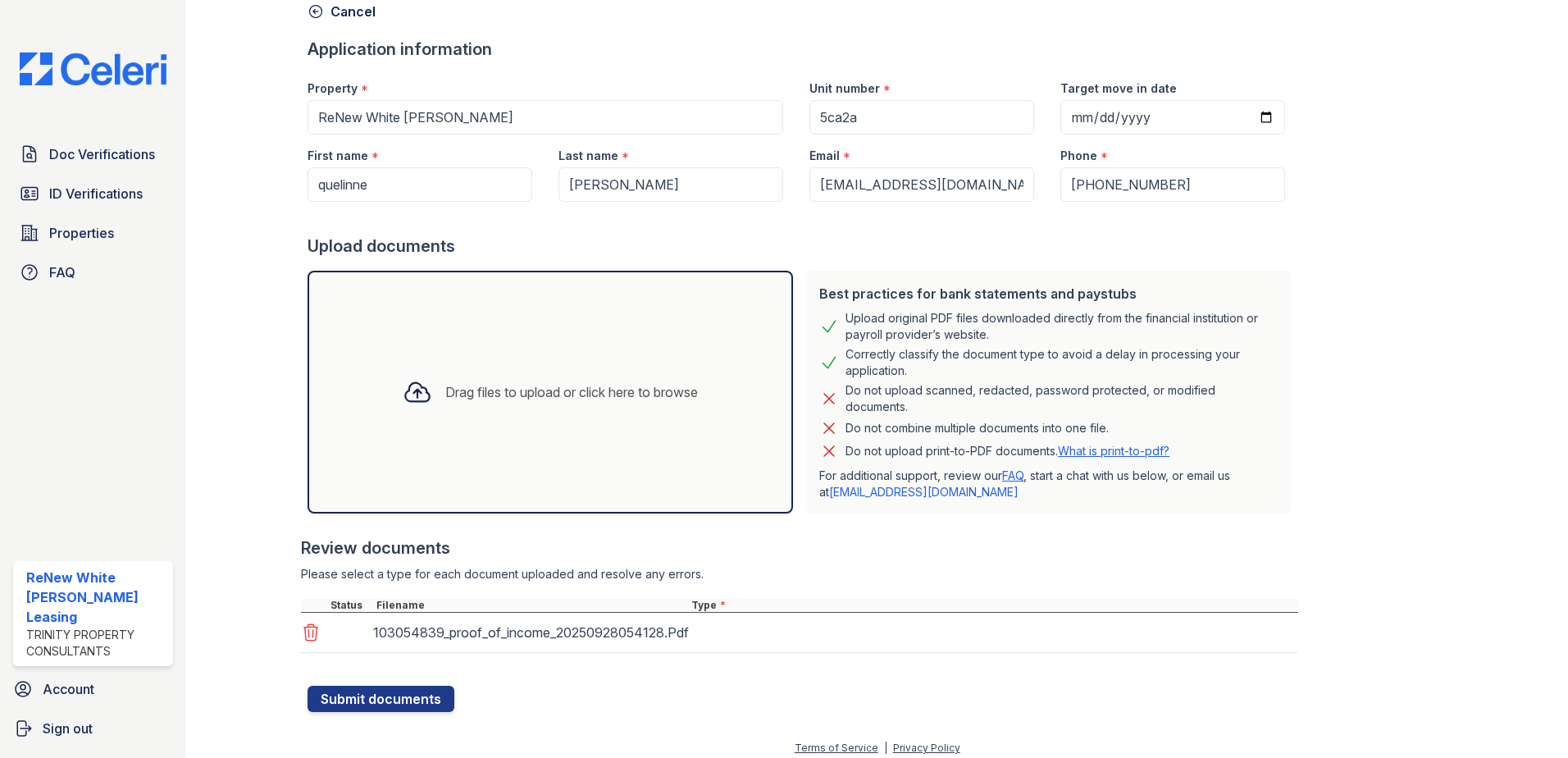
scroll to position [94, 0]
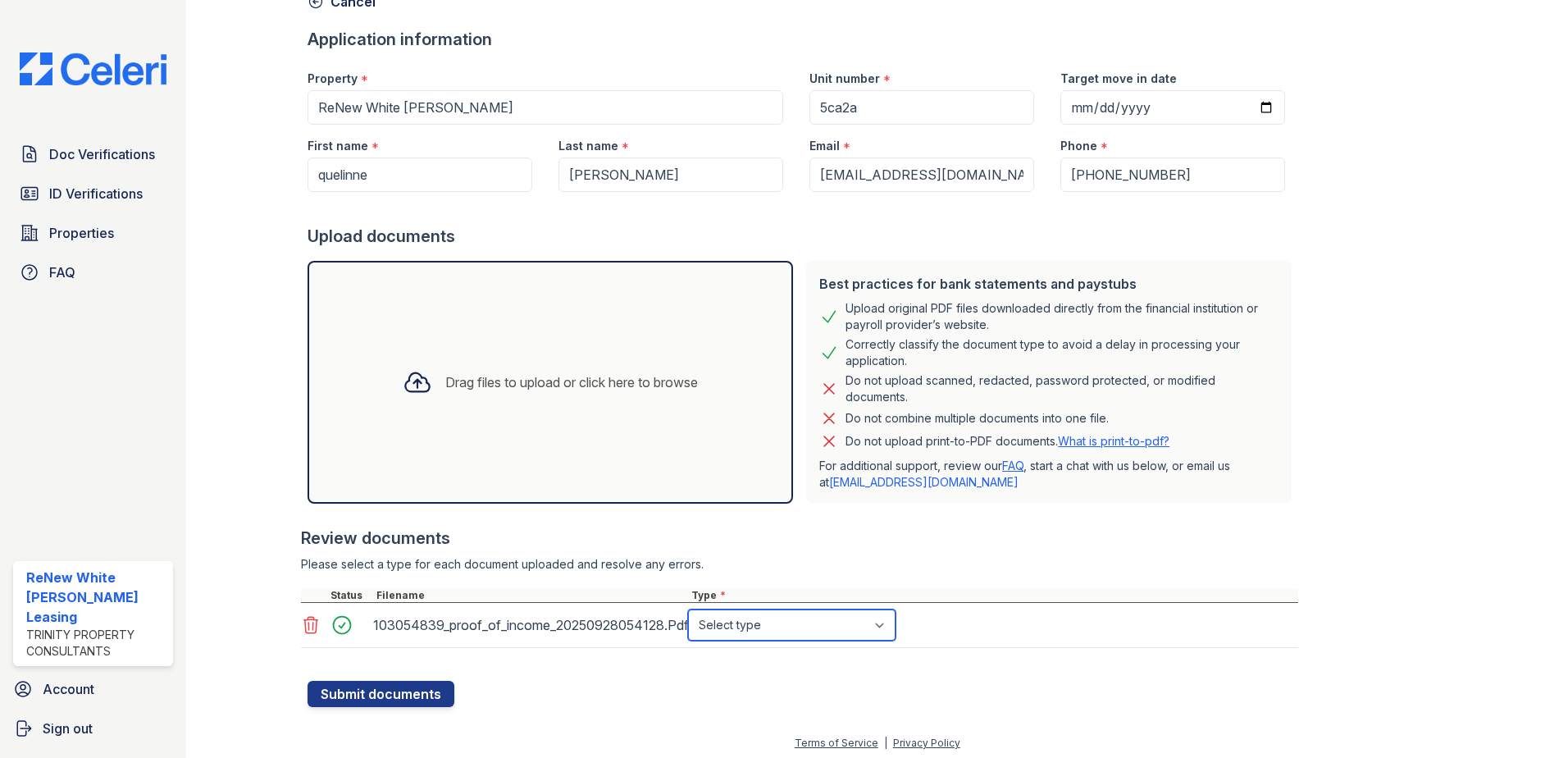
click at [805, 621] on select "Select type Paystub Bank Statement Offer Letter Tax Documents Benefit Award Let…" at bounding box center [791, 625] width 207 height 32
select select "other"
click at [688, 609] on select "Select type Paystub Bank Statement Offer Letter Tax Documents Benefit Award Let…" at bounding box center [791, 625] width 207 height 32
click at [404, 692] on button "Submit documents" at bounding box center [380, 693] width 147 height 26
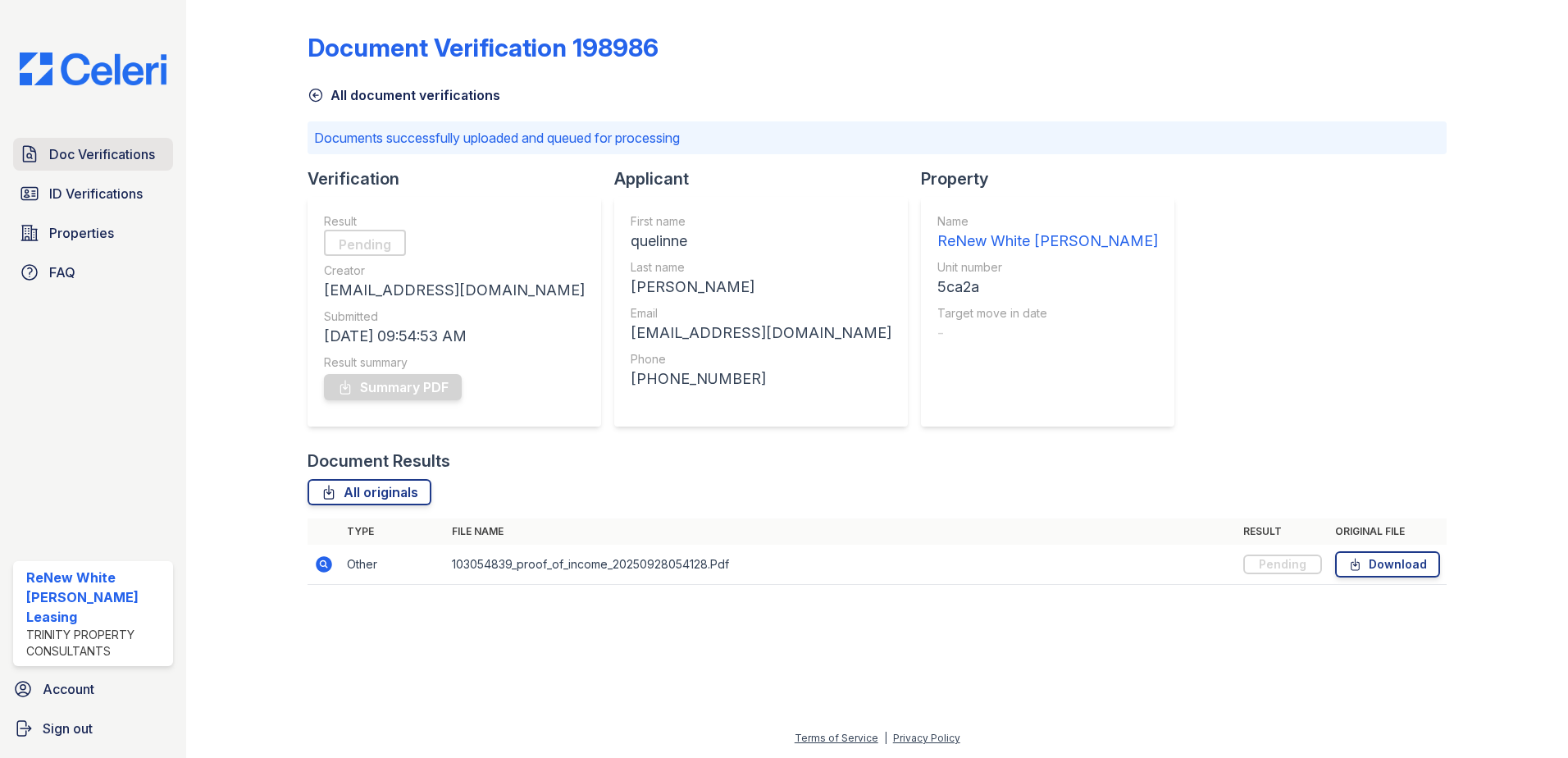
click at [95, 151] on span "Doc Verifications" at bounding box center [102, 154] width 105 height 20
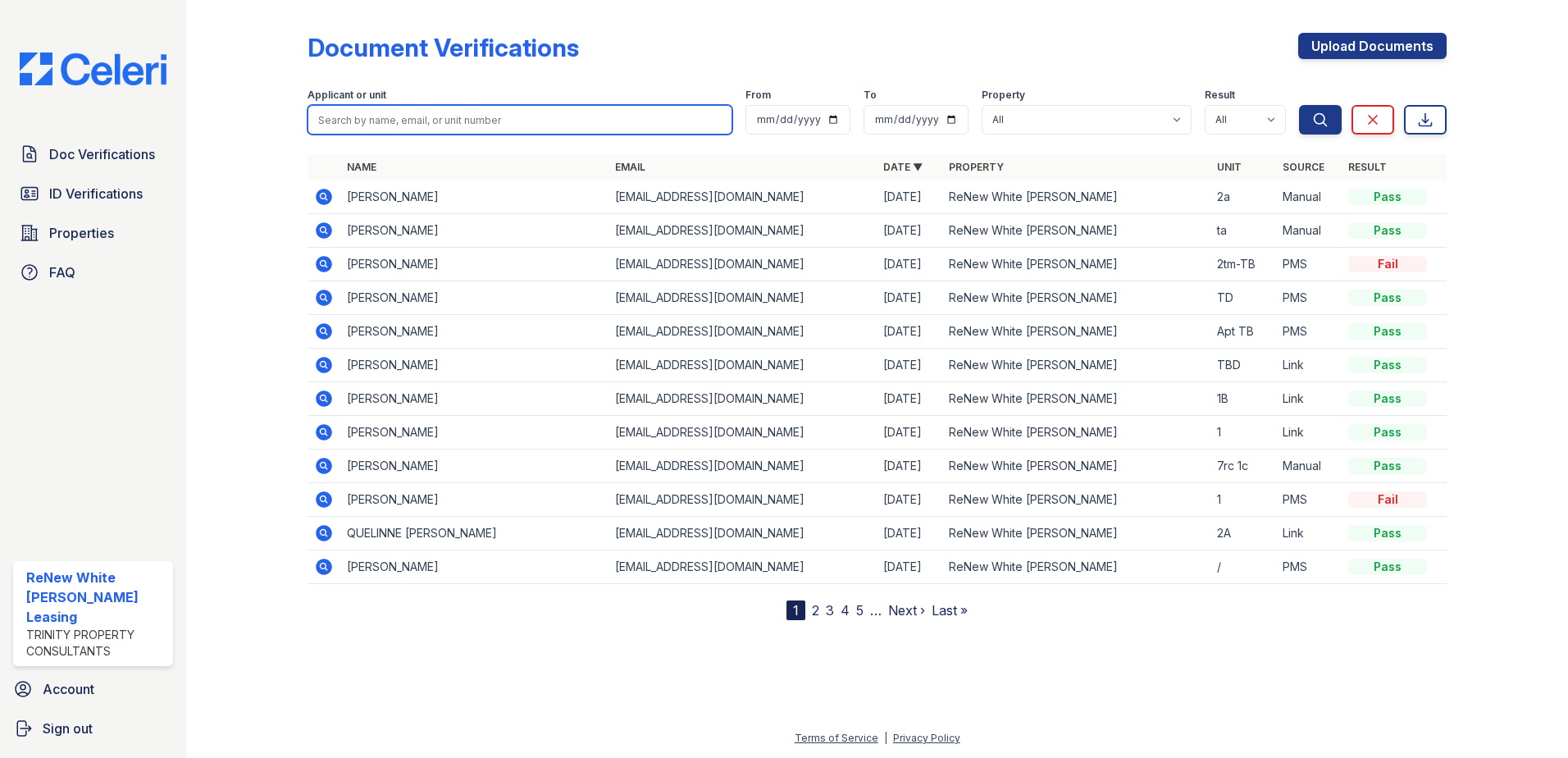
click at [469, 114] on input "search" at bounding box center [519, 119] width 424 height 30
type input "que"
click at [324, 529] on icon at bounding box center [324, 533] width 16 height 16
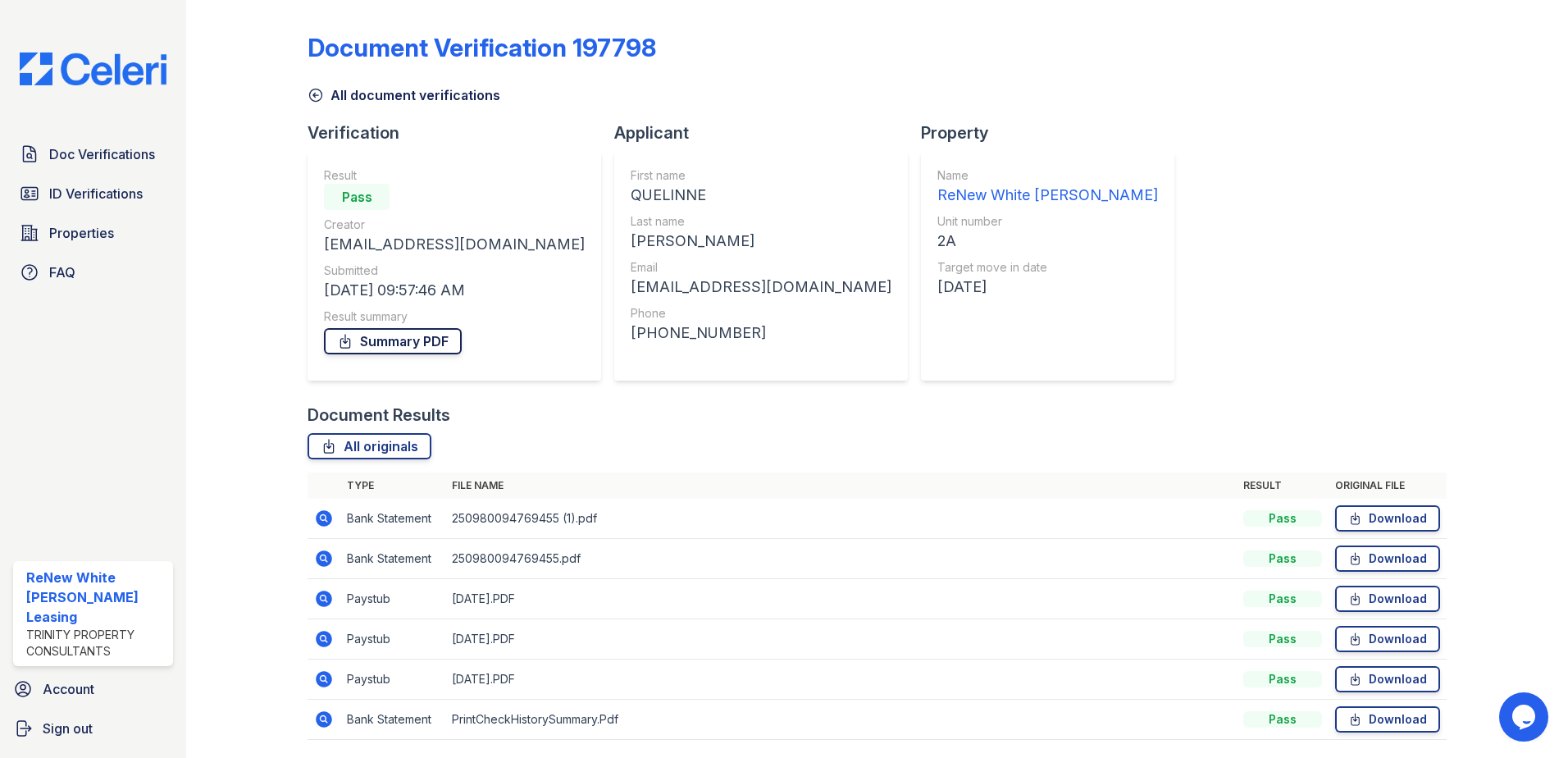
click at [415, 345] on link "Summary PDF" at bounding box center [392, 341] width 138 height 26
click at [139, 160] on span "Doc Verifications" at bounding box center [102, 154] width 105 height 20
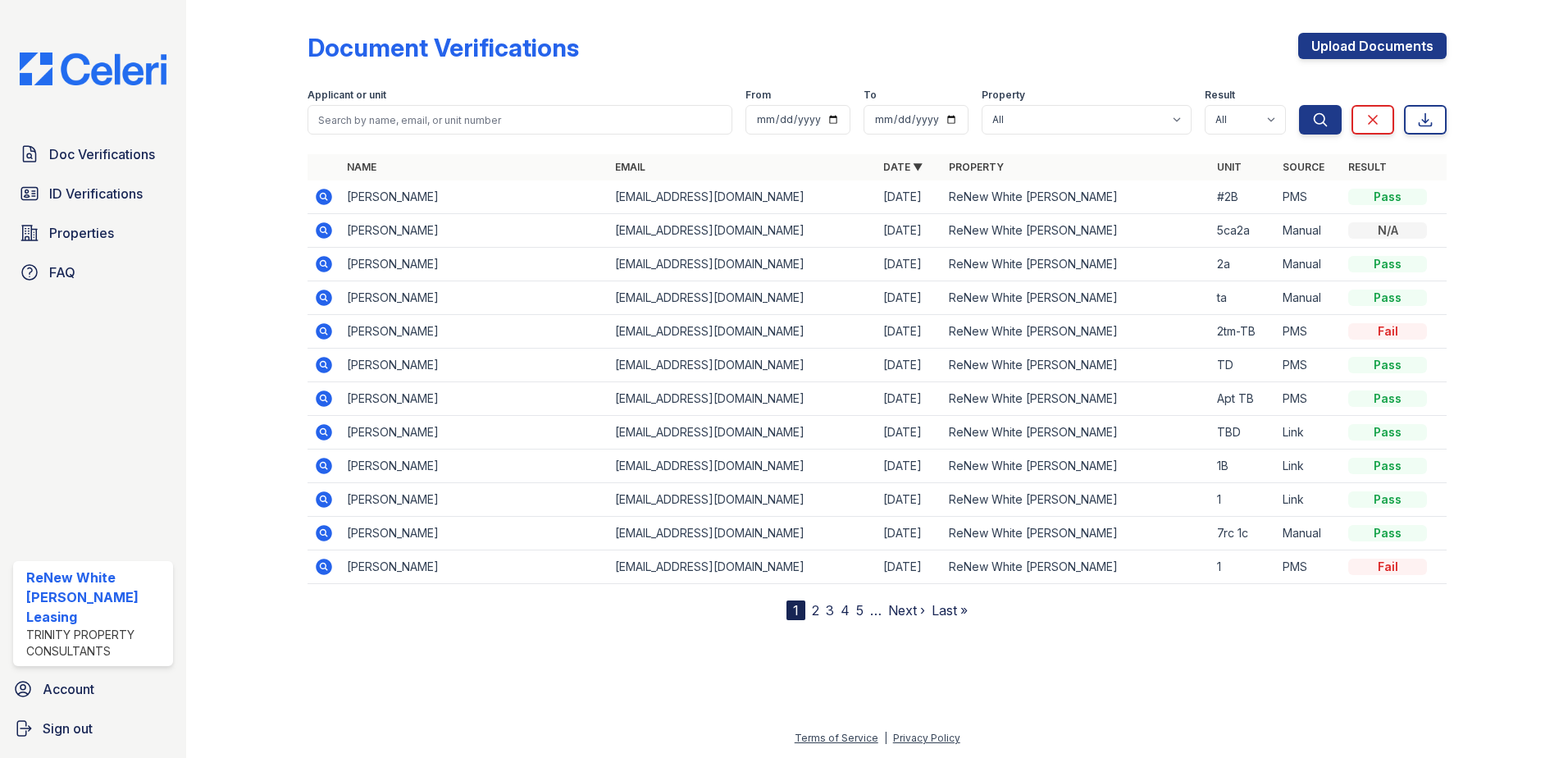
click at [325, 233] on icon at bounding box center [324, 231] width 16 height 16
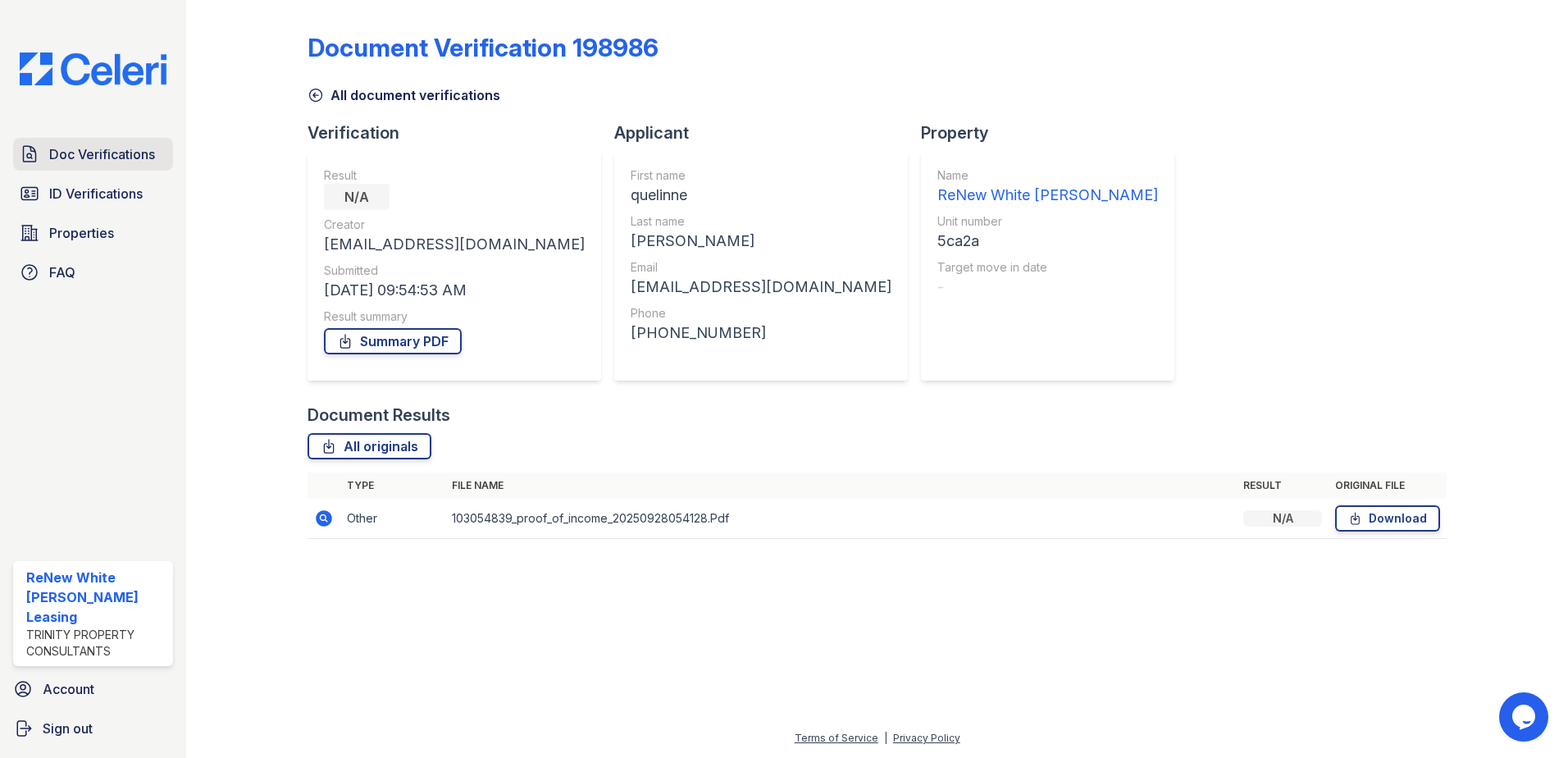
click at [60, 169] on link "Doc Verifications" at bounding box center [93, 154] width 160 height 32
